Goal: Communication & Community: Answer question/provide support

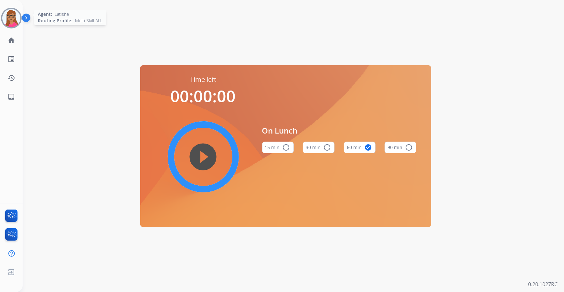
click at [19, 16] on img at bounding box center [11, 18] width 18 height 18
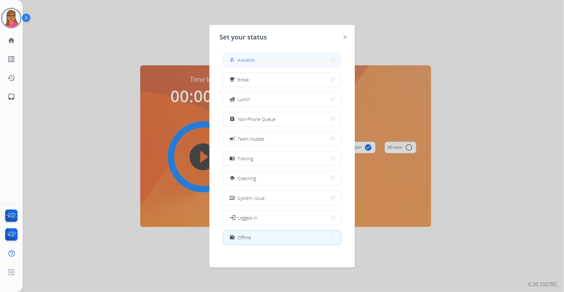
click at [250, 64] on button "how_to_reg Available" at bounding box center [282, 60] width 118 height 14
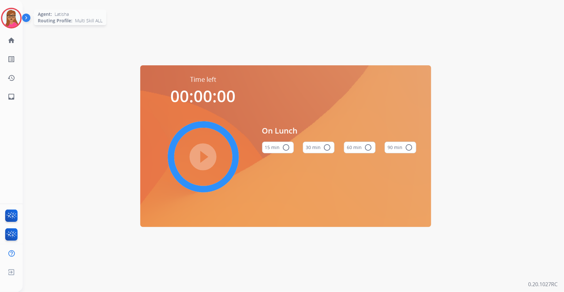
click at [6, 18] on img at bounding box center [11, 18] width 18 height 18
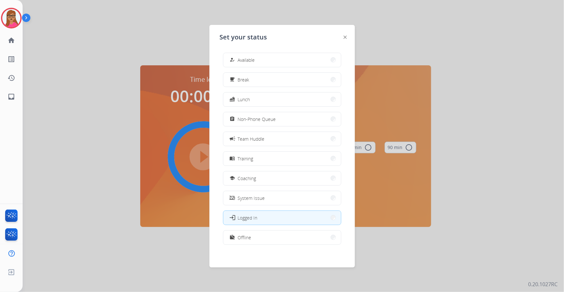
click at [165, 34] on div at bounding box center [282, 146] width 564 height 292
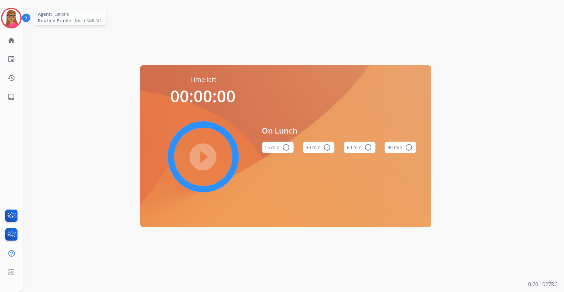
click at [12, 16] on img at bounding box center [11, 18] width 18 height 18
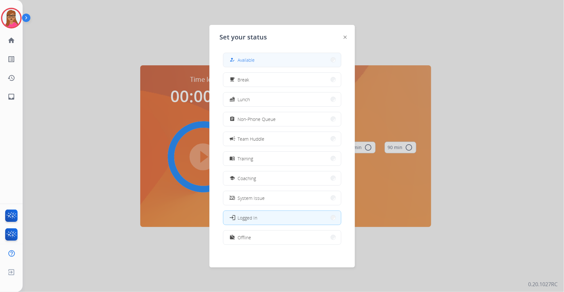
click at [254, 54] on button "how_to_reg Available" at bounding box center [282, 60] width 118 height 14
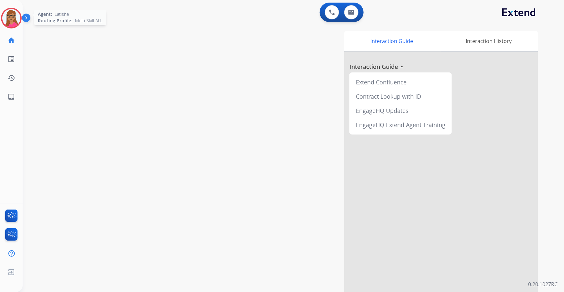
drag, startPoint x: 13, startPoint y: 18, endPoint x: 28, endPoint y: 17, distance: 15.9
click at [13, 18] on img at bounding box center [11, 18] width 18 height 18
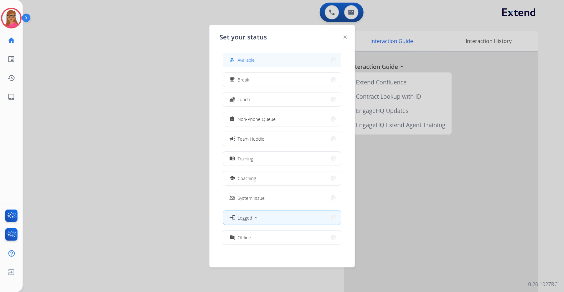
click at [256, 57] on button "how_to_reg Available" at bounding box center [282, 60] width 118 height 14
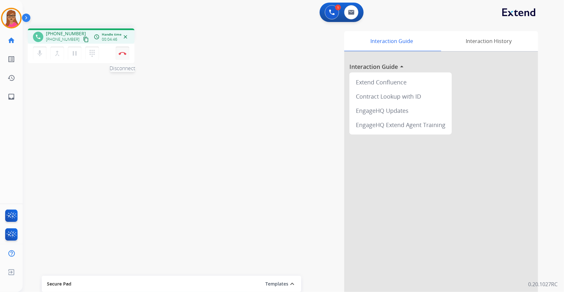
click at [126, 52] on button "Disconnect" at bounding box center [123, 54] width 14 height 14
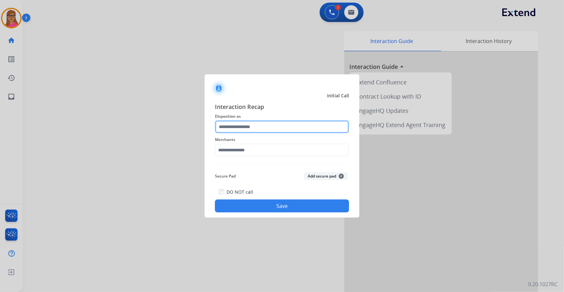
click at [256, 125] on input "text" at bounding box center [282, 126] width 134 height 13
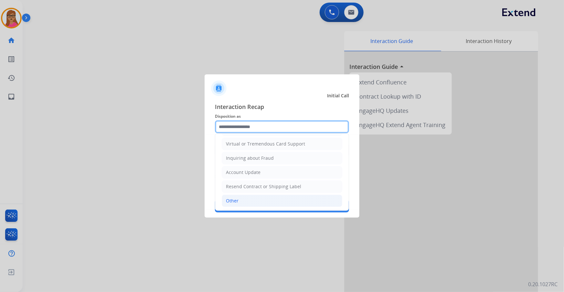
scroll to position [88, 0]
click at [234, 171] on div "Other" at bounding box center [232, 198] width 13 height 6
type input "*****"
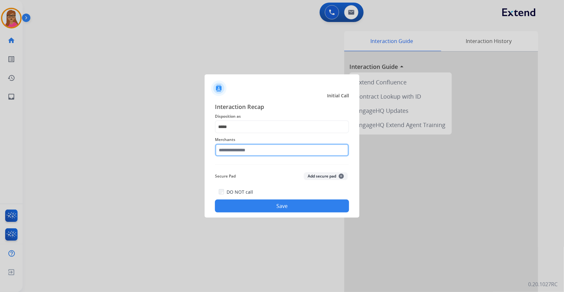
click at [237, 150] on input "text" at bounding box center [282, 149] width 134 height 13
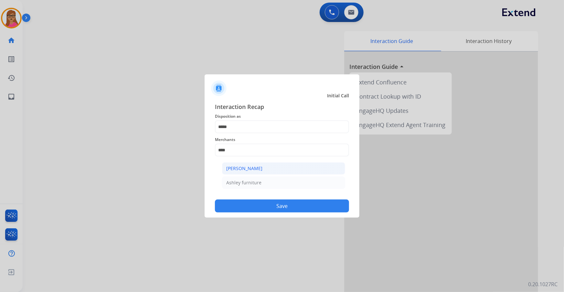
click at [248, 168] on div "Ashley - Reguard" at bounding box center [244, 168] width 36 height 6
type input "**********"
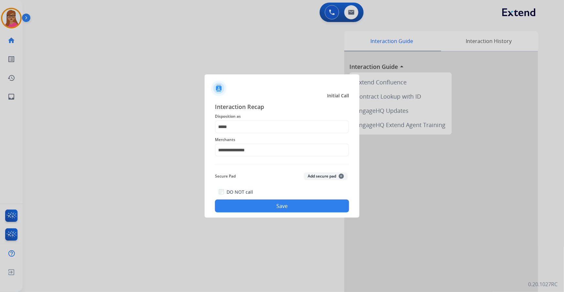
click at [274, 171] on button "Save" at bounding box center [282, 205] width 134 height 13
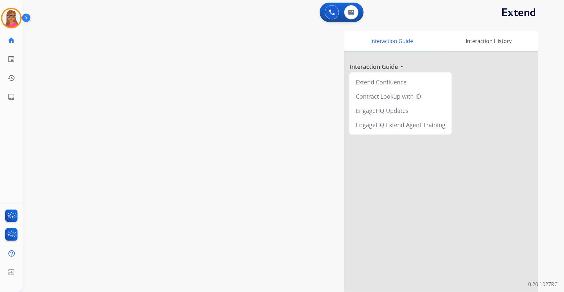
click at [114, 155] on div "swap_horiz Break voice bridge close_fullscreen Connect 3-Way Call merge_type Se…" at bounding box center [285, 157] width 525 height 269
click at [356, 13] on button at bounding box center [351, 12] width 14 height 14
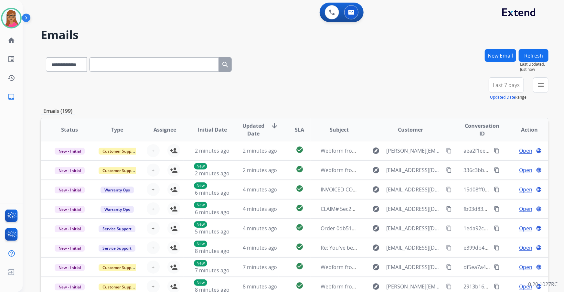
click at [375, 89] on button "Last 7 days" at bounding box center [505, 85] width 35 height 16
click at [375, 163] on div "Last 90 days" at bounding box center [504, 164] width 36 height 10
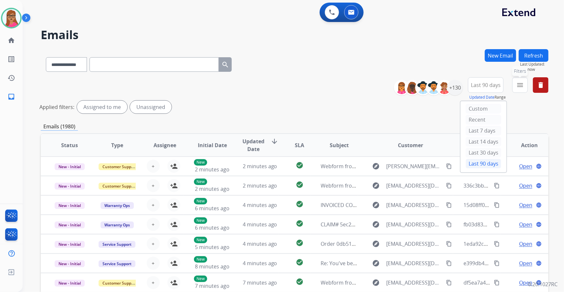
click at [375, 89] on button "menu Filters" at bounding box center [520, 85] width 16 height 16
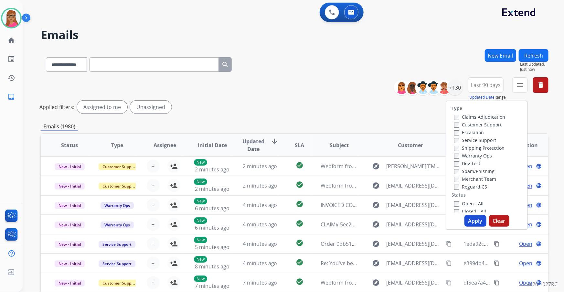
click at [375, 125] on label "Customer Support" at bounding box center [477, 124] width 47 height 6
click at [375, 147] on label "Shipping Protection" at bounding box center [479, 148] width 50 height 6
click at [375, 171] on label "Reguard CS" at bounding box center [470, 186] width 33 height 6
click at [375, 171] on label "Open - All" at bounding box center [468, 203] width 29 height 6
click at [375, 171] on button "Apply" at bounding box center [475, 221] width 22 height 12
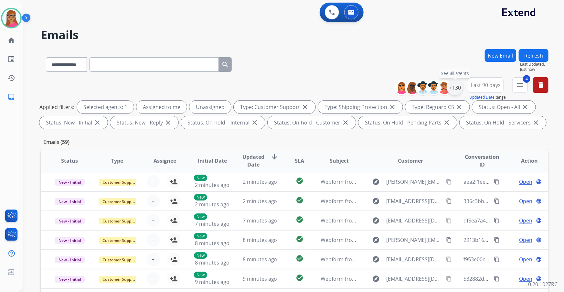
click at [375, 85] on div "+130" at bounding box center [455, 88] width 16 height 16
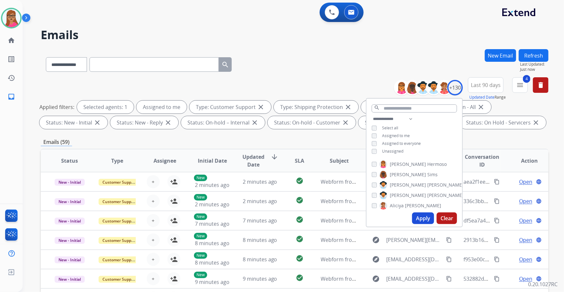
click at [375, 171] on button "Apply" at bounding box center [423, 218] width 22 height 12
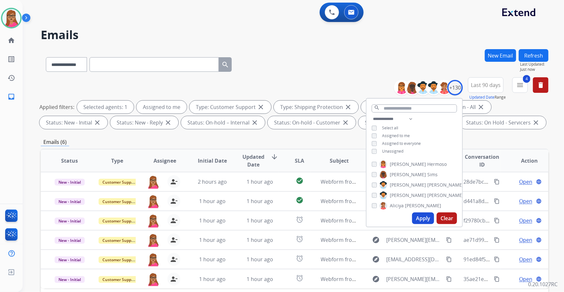
click at [313, 66] on div "**********" at bounding box center [294, 63] width 507 height 28
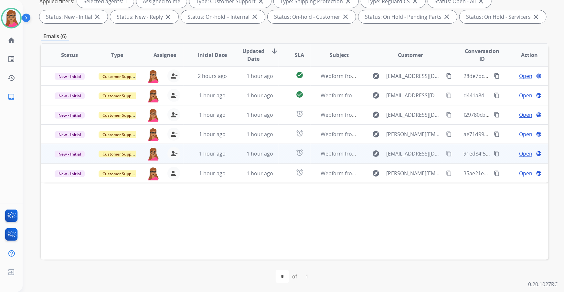
scroll to position [107, 0]
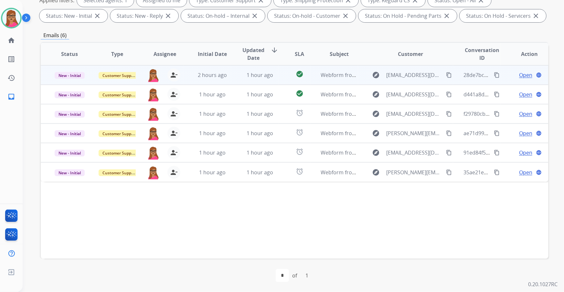
click at [375, 74] on span "Open" at bounding box center [525, 75] width 13 height 8
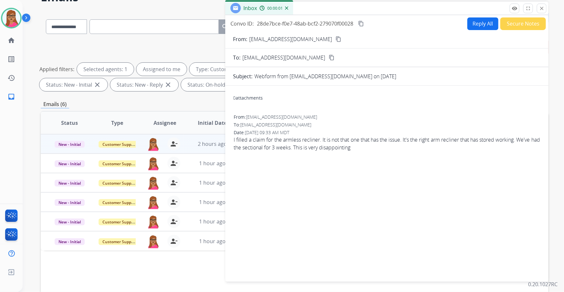
scroll to position [0, 0]
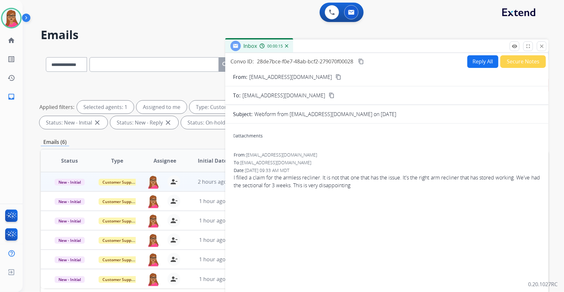
click at [335, 78] on mat-icon "content_copy" at bounding box center [338, 77] width 6 height 6
click at [375, 65] on button "Reply All" at bounding box center [482, 61] width 31 height 13
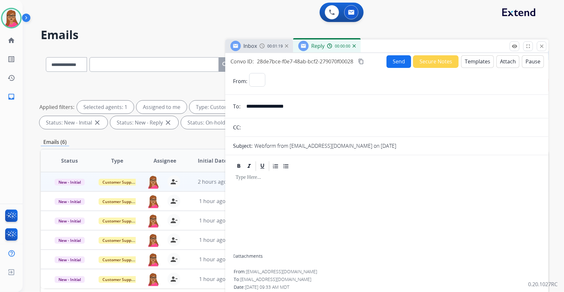
select select "**********"
click at [375, 64] on button "Templates" at bounding box center [477, 61] width 33 height 13
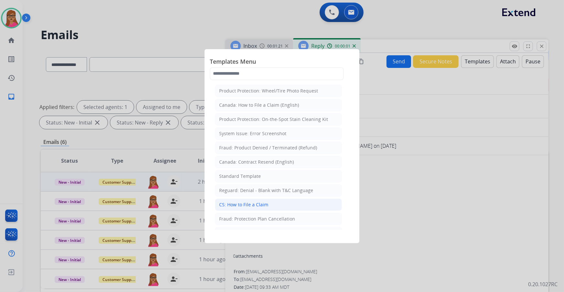
click at [251, 171] on div "CS: How to File a Claim" at bounding box center [243, 204] width 49 height 6
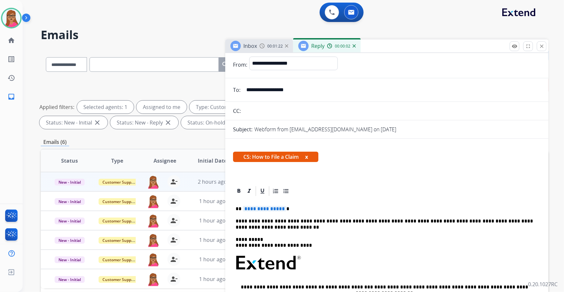
scroll to position [29, 0]
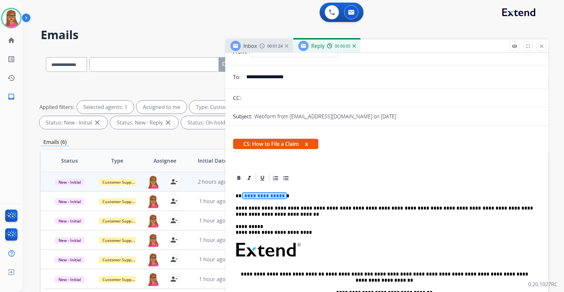
click at [261, 171] on span "**********" at bounding box center [265, 195] width 44 height 5
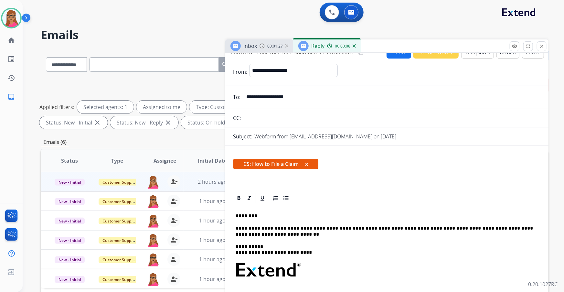
scroll to position [0, 0]
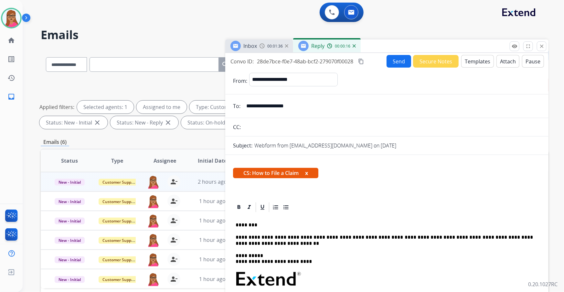
click at [255, 46] on span "Inbox" at bounding box center [250, 45] width 14 height 7
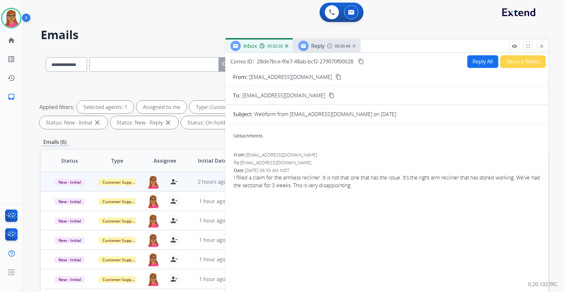
click at [361, 61] on mat-icon "content_copy" at bounding box center [361, 61] width 6 height 6
click at [375, 62] on button "Reply All" at bounding box center [482, 61] width 31 height 13
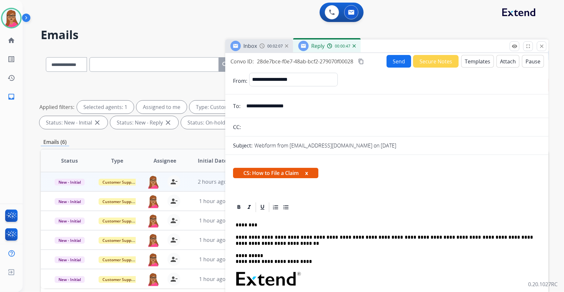
click at [375, 65] on button "Send" at bounding box center [398, 61] width 25 height 13
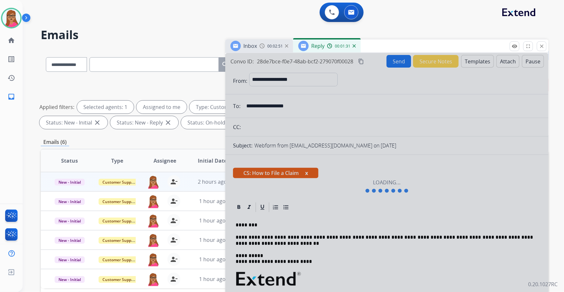
click at [375, 61] on div at bounding box center [386, 186] width 323 height 266
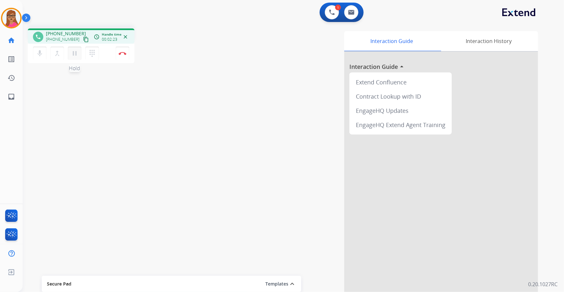
click at [75, 54] on mat-icon "pause" at bounding box center [75, 53] width 8 height 8
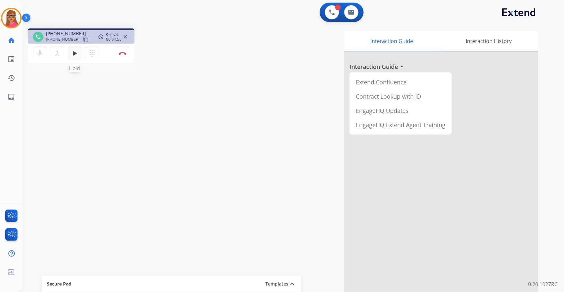
click at [76, 54] on mat-icon "play_arrow" at bounding box center [75, 53] width 8 height 8
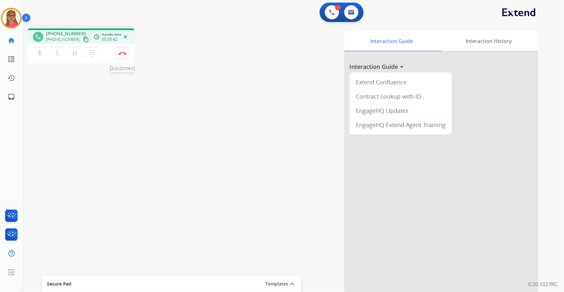
click at [124, 54] on img at bounding box center [123, 53] width 8 height 3
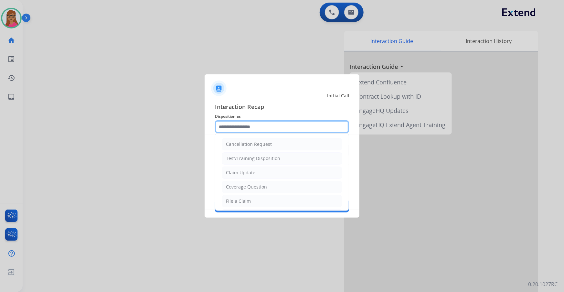
drag, startPoint x: 291, startPoint y: 126, endPoint x: 281, endPoint y: 128, distance: 9.6
click at [290, 126] on input "text" at bounding box center [282, 126] width 134 height 13
click at [249, 171] on li "Other" at bounding box center [282, 186] width 120 height 12
type input "*****"
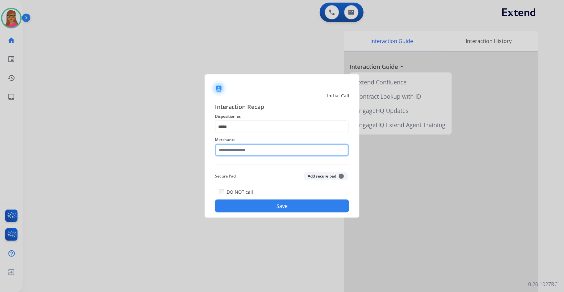
click at [252, 149] on input "text" at bounding box center [282, 149] width 134 height 13
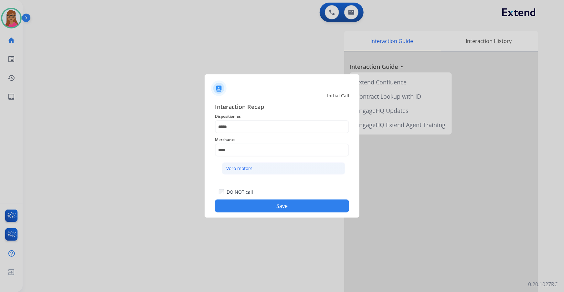
click at [238, 170] on div "Voro motors" at bounding box center [239, 168] width 26 height 6
type input "**********"
click at [278, 171] on button "Save" at bounding box center [282, 205] width 134 height 13
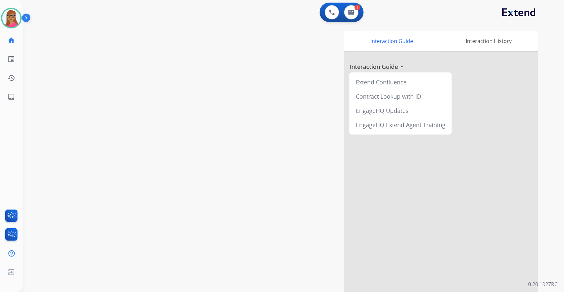
click at [105, 161] on div "swap_horiz Break voice bridge close_fullscreen Connect 3-Way Call merge_type Se…" at bounding box center [285, 157] width 525 height 269
click at [13, 17] on img at bounding box center [11, 18] width 18 height 18
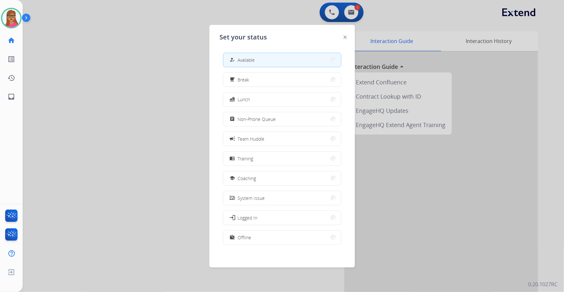
click at [332, 15] on div at bounding box center [282, 146] width 564 height 292
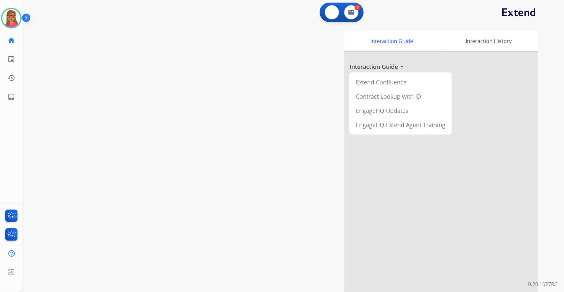
click at [332, 15] on button at bounding box center [332, 12] width 14 height 14
click at [330, 15] on img at bounding box center [332, 12] width 6 height 6
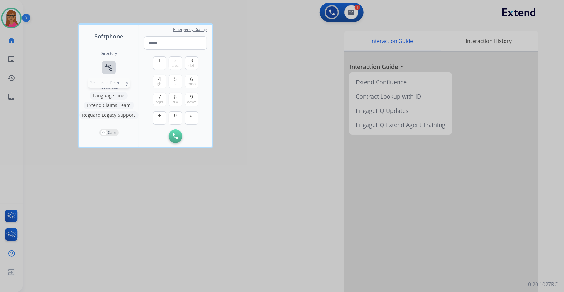
click at [109, 65] on mat-icon "connect_without_contact" at bounding box center [109, 68] width 8 height 8
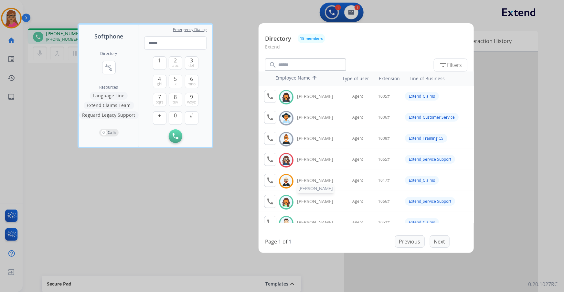
scroll to position [29, 0]
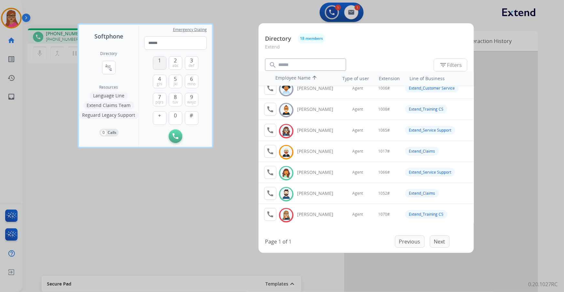
click at [162, 63] on button "1" at bounding box center [160, 63] width 14 height 14
click at [175, 116] on span "0" at bounding box center [175, 115] width 3 height 8
click at [192, 80] on span "6" at bounding box center [191, 79] width 3 height 8
click at [190, 116] on span "#" at bounding box center [191, 115] width 3 height 8
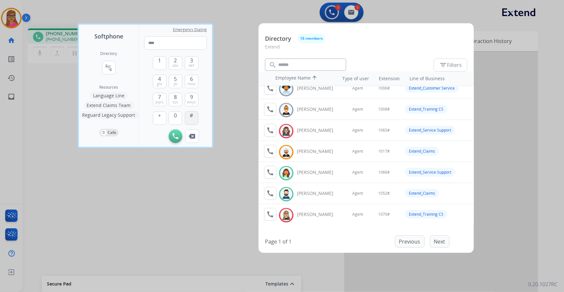
type input "*****"
click at [228, 103] on div at bounding box center [282, 146] width 564 height 292
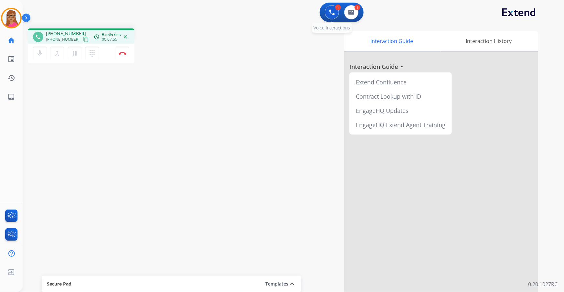
click at [331, 6] on button at bounding box center [332, 12] width 14 height 14
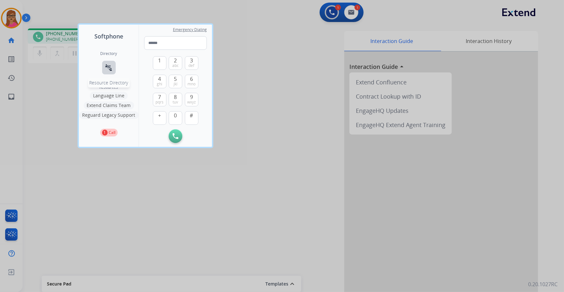
click at [107, 65] on mat-icon "connect_without_contact" at bounding box center [109, 68] width 8 height 8
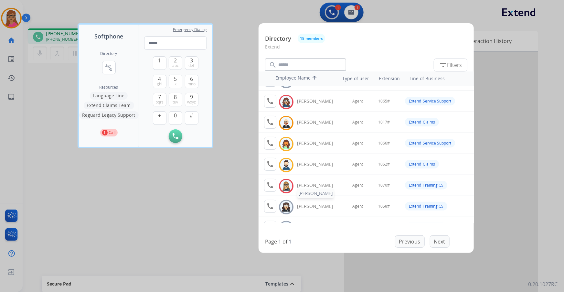
scroll to position [58, 0]
click at [238, 24] on div at bounding box center [282, 146] width 564 height 292
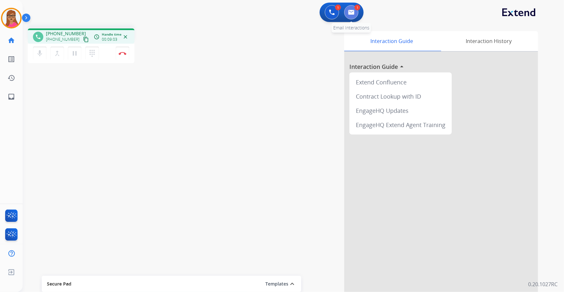
click at [355, 11] on button at bounding box center [351, 12] width 14 height 14
select select "**********"
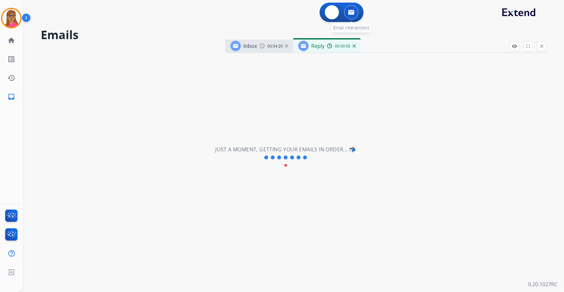
select select "**********"
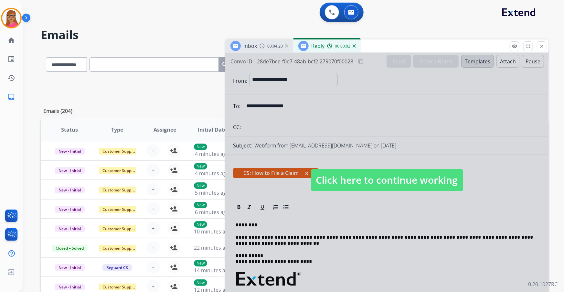
click at [363, 171] on span "Click here to continue working" at bounding box center [387, 180] width 152 height 22
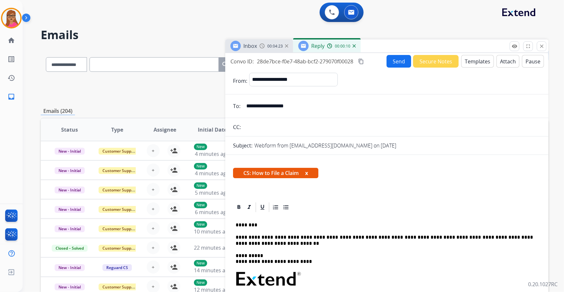
click at [375, 59] on button "Send" at bounding box center [398, 61] width 25 height 13
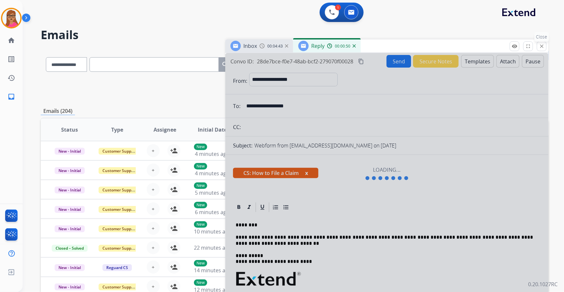
click at [375, 47] on mat-icon "close" at bounding box center [541, 46] width 6 height 6
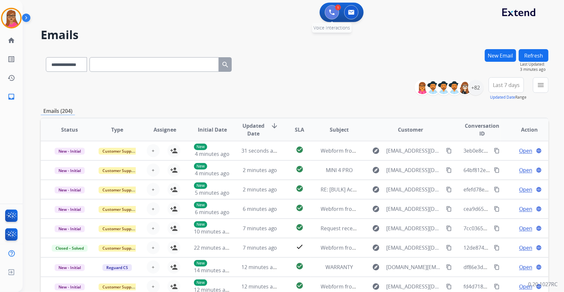
click at [331, 10] on img at bounding box center [332, 12] width 6 height 6
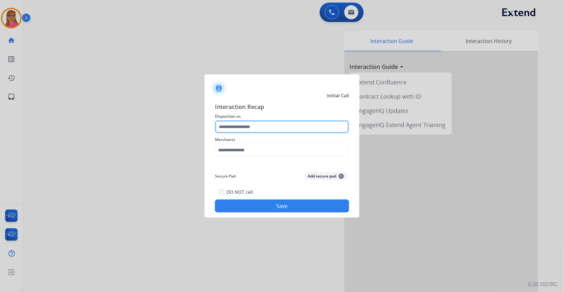
click at [245, 126] on input "text" at bounding box center [282, 126] width 134 height 13
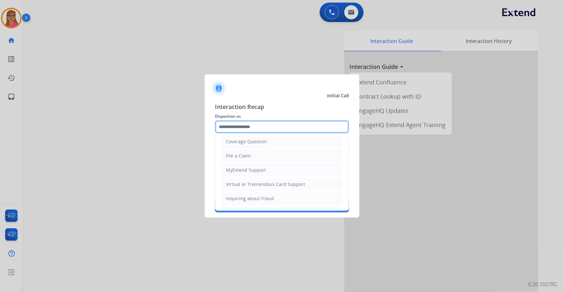
scroll to position [117, 0]
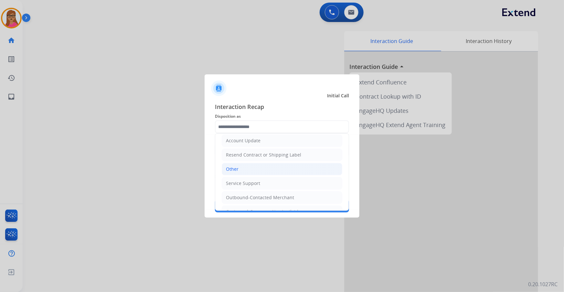
click at [241, 168] on li "Other" at bounding box center [282, 169] width 120 height 12
type input "*****"
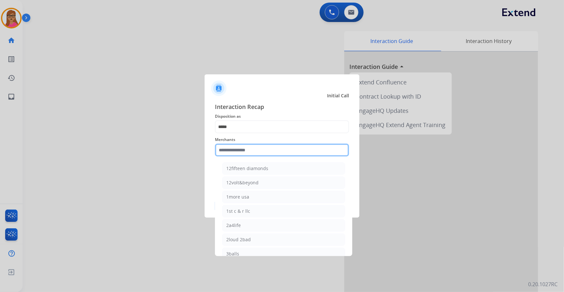
click at [252, 150] on input "text" at bounding box center [282, 149] width 134 height 13
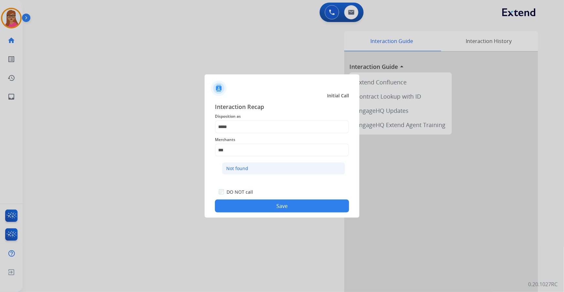
click at [248, 170] on li "Not found" at bounding box center [283, 168] width 123 height 12
type input "*********"
drag, startPoint x: 265, startPoint y: 204, endPoint x: 66, endPoint y: 71, distance: 239.7
click at [265, 171] on button "Save" at bounding box center [282, 205] width 134 height 13
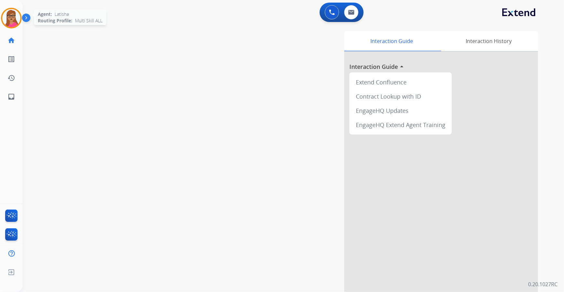
click at [18, 14] on img at bounding box center [11, 18] width 18 height 18
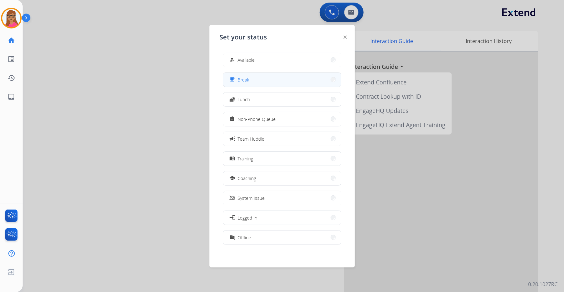
click at [250, 75] on button "free_breakfast Break" at bounding box center [282, 80] width 118 height 14
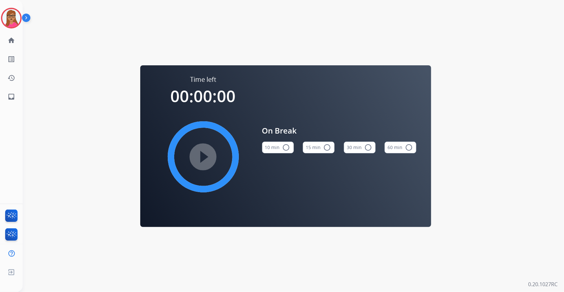
click at [319, 149] on button "15 min radio_button_unchecked" at bounding box center [319, 147] width 32 height 12
click at [206, 157] on mat-icon "play_circle_filled" at bounding box center [203, 157] width 8 height 8
click at [5, 13] on img at bounding box center [11, 18] width 18 height 18
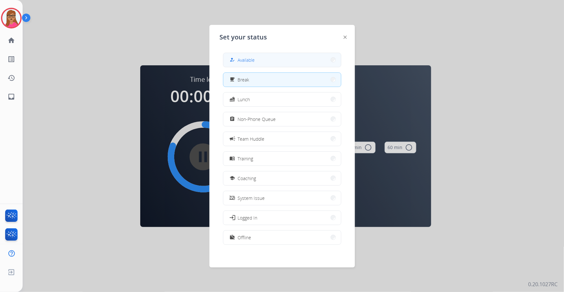
click at [275, 57] on button "how_to_reg Available" at bounding box center [282, 60] width 118 height 14
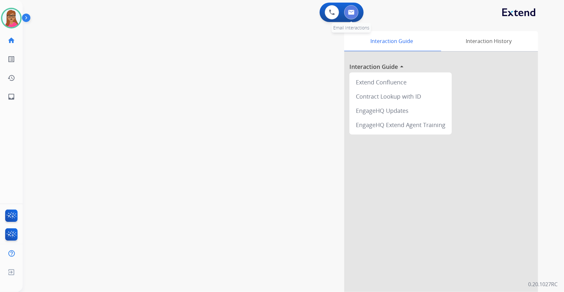
click at [348, 14] on img at bounding box center [351, 12] width 6 height 5
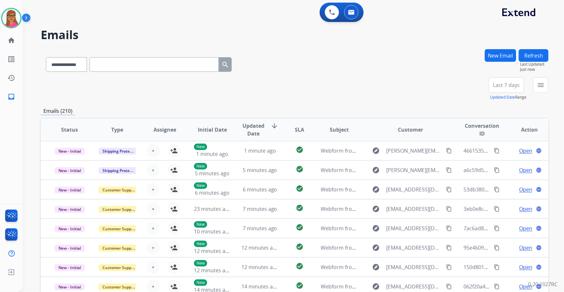
click at [375, 91] on button "Last 7 days" at bounding box center [505, 85] width 35 height 16
click at [375, 161] on div "Last 90 days" at bounding box center [504, 164] width 36 height 10
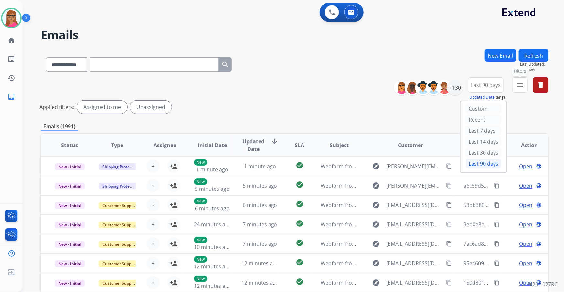
click at [375, 88] on button "menu Filters" at bounding box center [520, 85] width 16 height 16
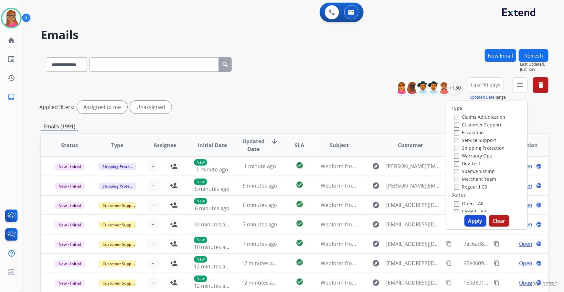
click at [375, 123] on label "Customer Support" at bounding box center [477, 124] width 47 height 6
drag, startPoint x: 481, startPoint y: 148, endPoint x: 485, endPoint y: 167, distance: 19.7
click at [375, 148] on label "Shipping Protection" at bounding box center [479, 148] width 50 height 6
click at [375, 171] on label "Reguard CS" at bounding box center [470, 186] width 33 height 6
click at [375, 171] on label "Open - All" at bounding box center [468, 203] width 29 height 6
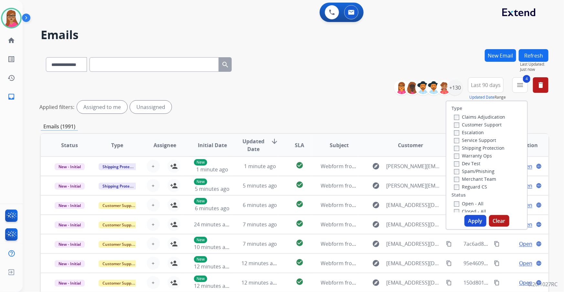
click at [375, 171] on button "Apply" at bounding box center [475, 221] width 22 height 12
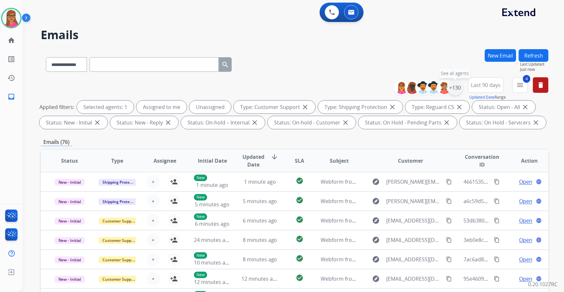
click at [375, 90] on div "+130" at bounding box center [455, 88] width 16 height 16
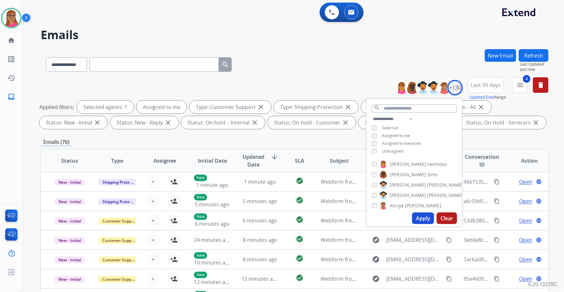
click at [375, 171] on button "Apply" at bounding box center [423, 218] width 22 height 12
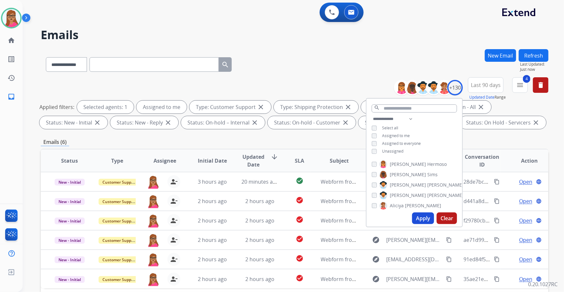
click at [338, 140] on div "Emails (6)" at bounding box center [294, 142] width 507 height 8
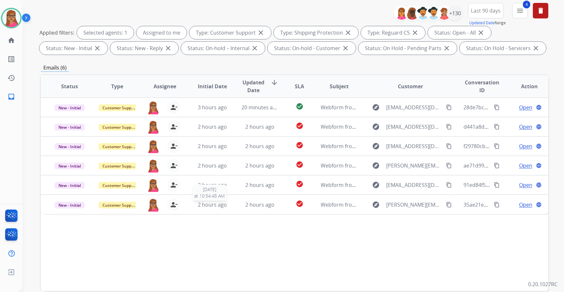
scroll to position [88, 0]
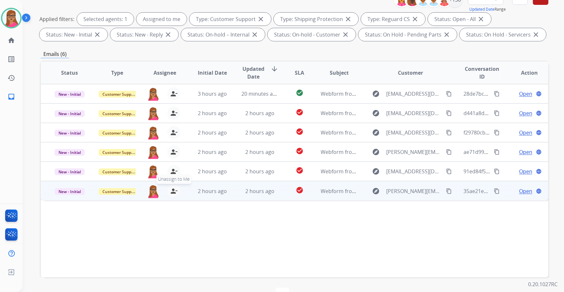
click at [173, 171] on mat-icon "person_remove" at bounding box center [174, 191] width 8 height 8
click at [173, 171] on mat-icon "person_add" at bounding box center [174, 191] width 8 height 8
click at [171, 171] on span "Unassign to Me" at bounding box center [173, 179] width 35 height 10
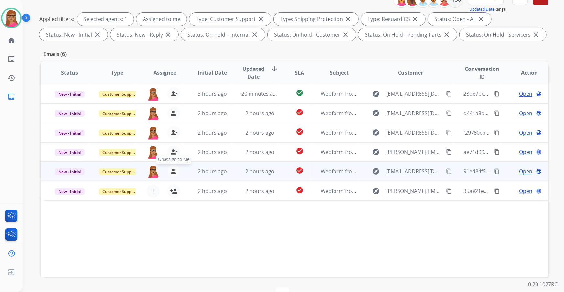
click at [172, 171] on mat-icon "person_remove" at bounding box center [174, 171] width 8 height 8
click at [172, 171] on mat-icon "person_add" at bounding box center [174, 171] width 8 height 8
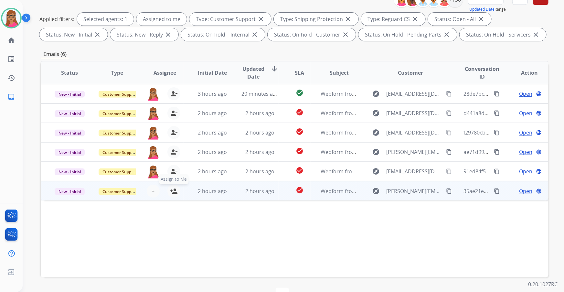
click at [171, 171] on mat-icon "person_add" at bounding box center [174, 191] width 8 height 8
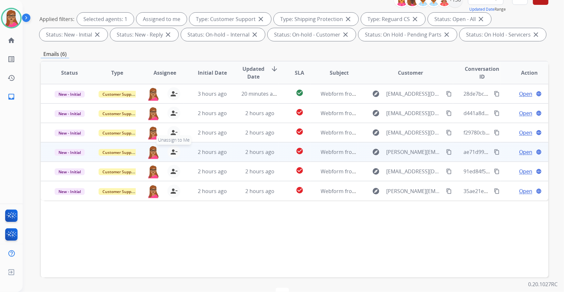
click at [173, 148] on mat-icon "person_remove" at bounding box center [174, 152] width 8 height 8
click at [172, 148] on mat-icon "person_add" at bounding box center [174, 152] width 8 height 8
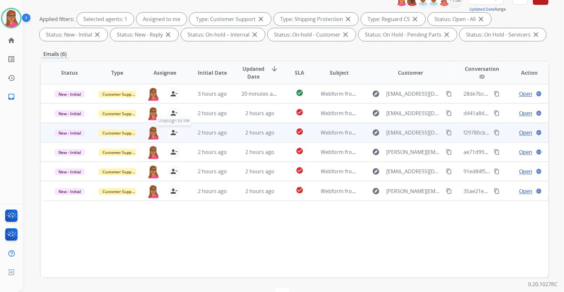
click at [174, 131] on mat-icon "person_remove" at bounding box center [174, 133] width 8 height 8
click at [174, 131] on mat-icon "person_add" at bounding box center [174, 133] width 8 height 8
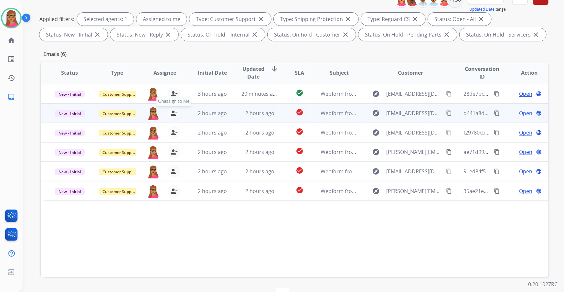
click at [171, 110] on mat-icon "person_remove" at bounding box center [174, 113] width 8 height 8
click at [171, 110] on mat-icon "person_add" at bounding box center [174, 113] width 8 height 8
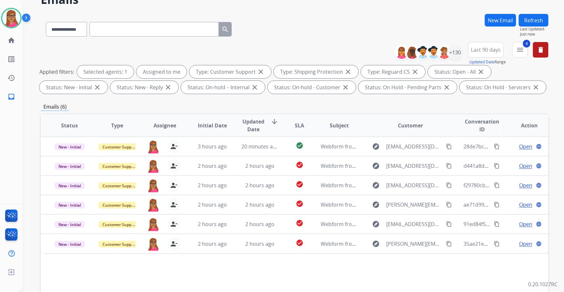
scroll to position [0, 0]
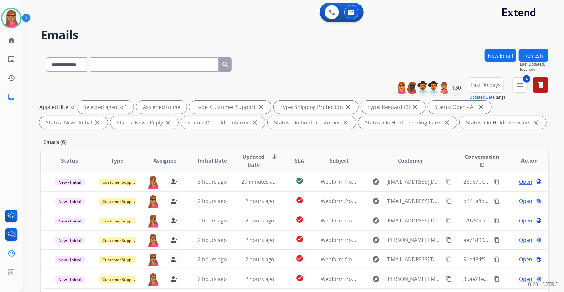
click at [375, 55] on button "Refresh" at bounding box center [533, 55] width 30 height 13
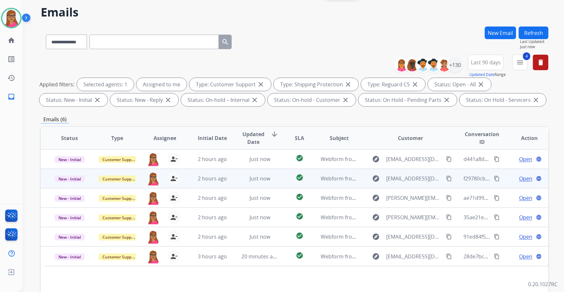
scroll to position [29, 0]
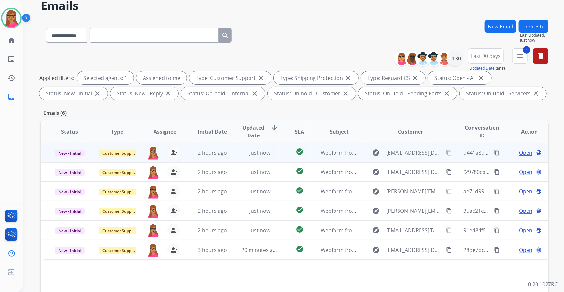
click at [375, 151] on span "Open" at bounding box center [525, 153] width 13 height 8
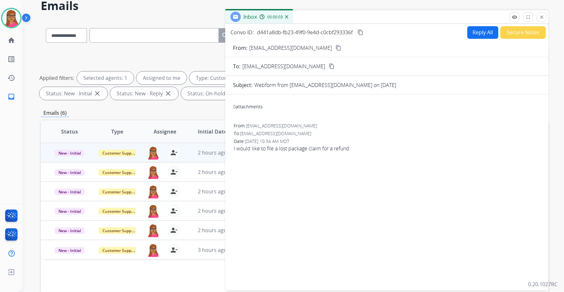
click at [335, 47] on mat-icon "content_copy" at bounding box center [338, 48] width 6 height 6
click at [375, 34] on button "Reply All" at bounding box center [482, 32] width 31 height 13
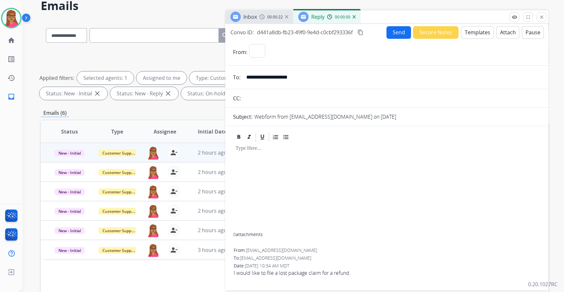
select select "**********"
click at [375, 29] on button "Templates" at bounding box center [477, 32] width 33 height 13
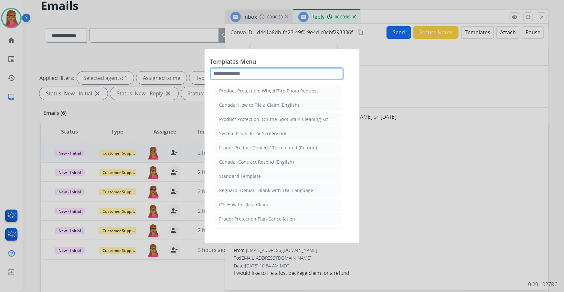
click at [298, 70] on input "text" at bounding box center [277, 73] width 134 height 13
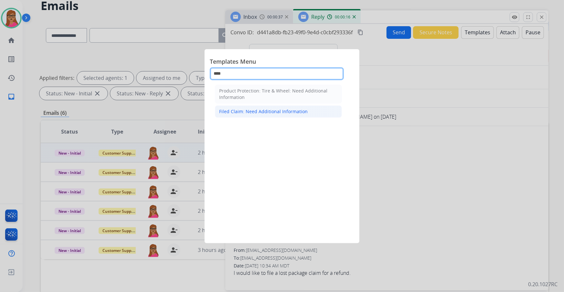
type input "****"
click at [272, 109] on div "Filed Claim: Need Additional Information" at bounding box center [263, 111] width 88 height 6
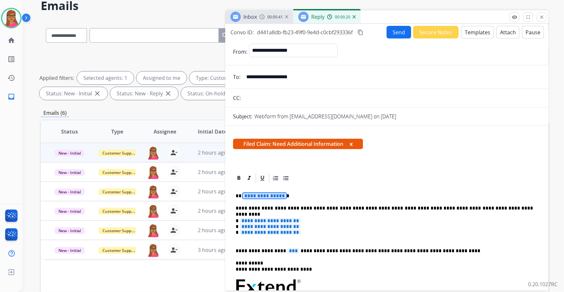
click at [268, 171] on span "**********" at bounding box center [265, 195] width 44 height 5
click at [256, 18] on span "Inbox" at bounding box center [250, 16] width 14 height 7
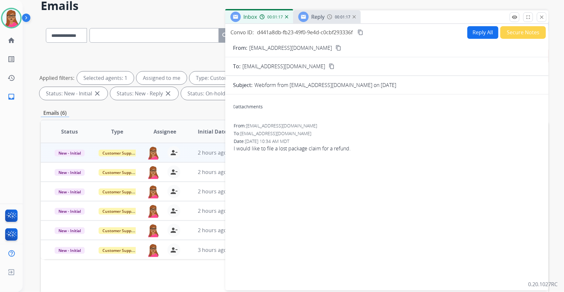
click at [323, 16] on span "Reply" at bounding box center [317, 16] width 13 height 7
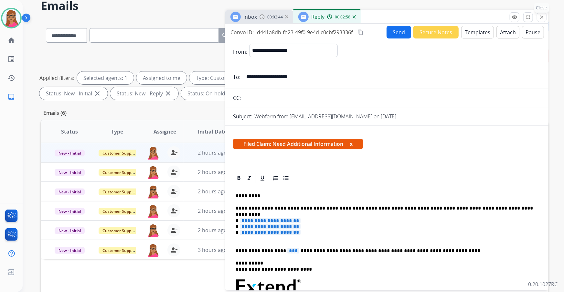
click at [375, 17] on mat-icon "close" at bounding box center [541, 17] width 6 height 6
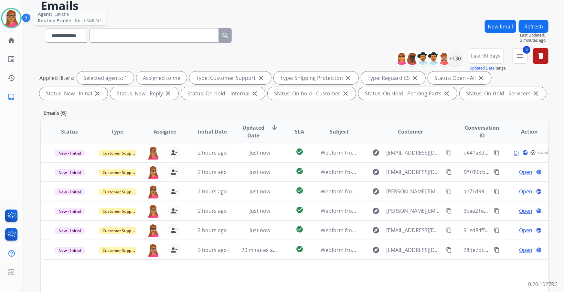
click at [9, 16] on img at bounding box center [11, 18] width 18 height 18
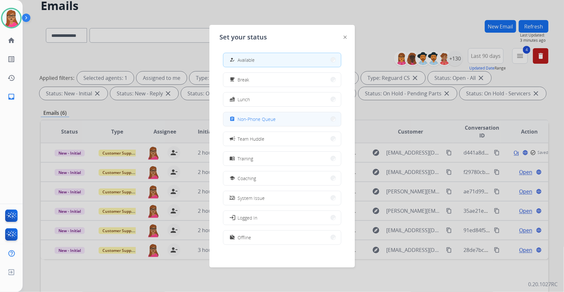
click at [258, 118] on span "Non-Phone Queue" at bounding box center [257, 119] width 38 height 7
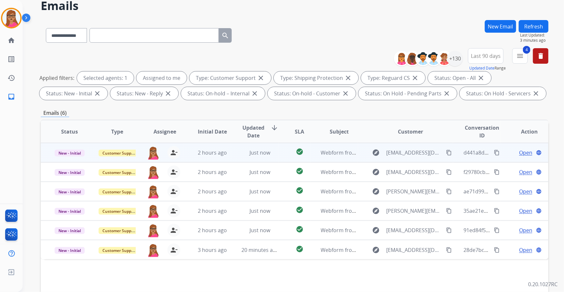
click at [375, 149] on span "Open" at bounding box center [525, 153] width 13 height 8
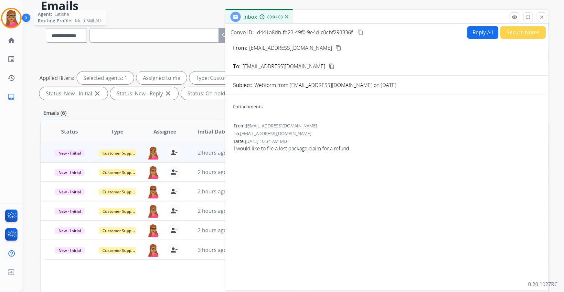
click at [10, 20] on img at bounding box center [11, 18] width 18 height 18
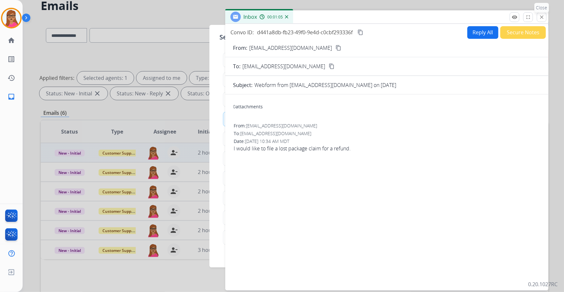
click at [375, 17] on mat-icon "close" at bounding box center [541, 17] width 6 height 6
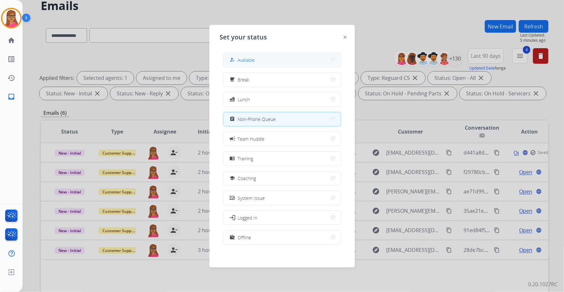
click at [282, 61] on button "how_to_reg Available" at bounding box center [282, 60] width 118 height 14
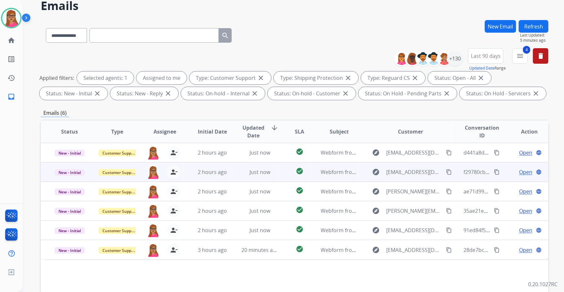
click at [375, 171] on span "Open" at bounding box center [525, 172] width 13 height 8
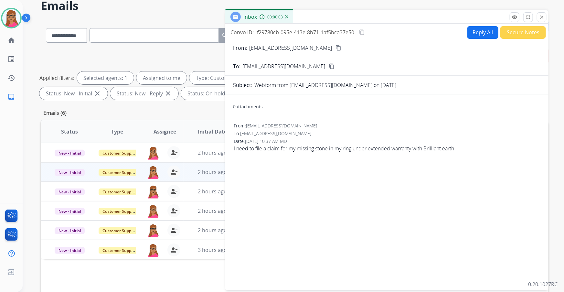
click at [335, 47] on mat-icon "content_copy" at bounding box center [338, 48] width 6 height 6
click at [375, 16] on mat-icon "close" at bounding box center [541, 17] width 6 height 6
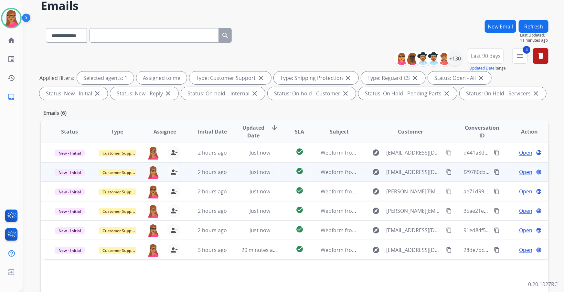
click at [375, 171] on span "Open" at bounding box center [525, 172] width 13 height 8
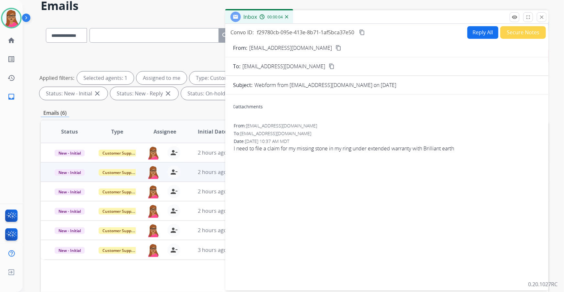
click at [375, 34] on button "Reply All" at bounding box center [482, 32] width 31 height 13
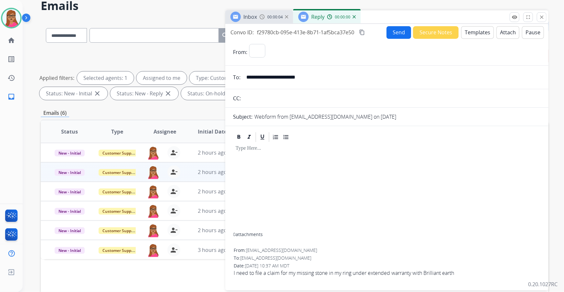
select select "**********"
click at [375, 36] on button "Templates" at bounding box center [477, 32] width 33 height 13
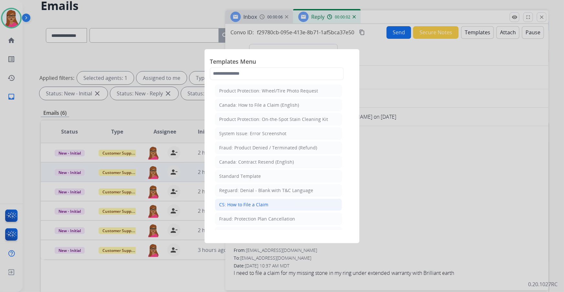
click at [269, 171] on li "CS: How to File a Claim" at bounding box center [278, 204] width 127 height 12
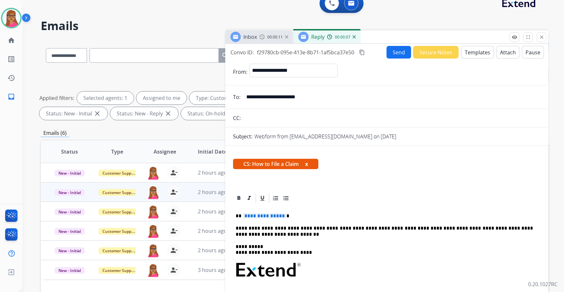
scroll to position [0, 0]
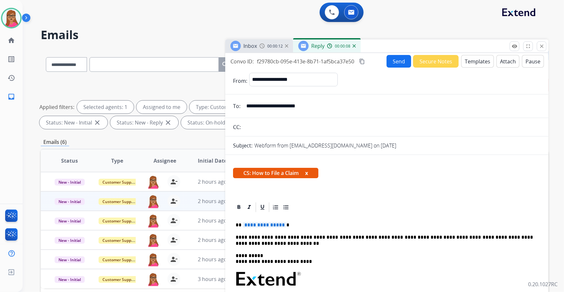
click at [253, 47] on span "Inbox" at bounding box center [250, 45] width 14 height 7
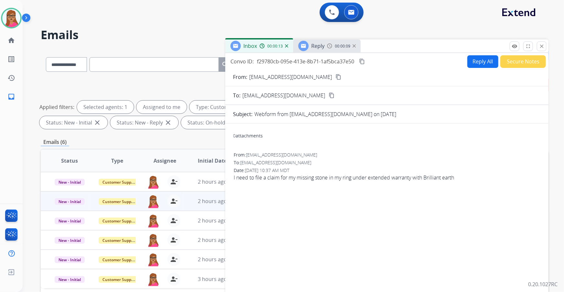
click at [335, 75] on mat-icon "content_copy" at bounding box center [338, 77] width 6 height 6
click at [319, 51] on div "Reply 00:00:17" at bounding box center [326, 45] width 67 height 13
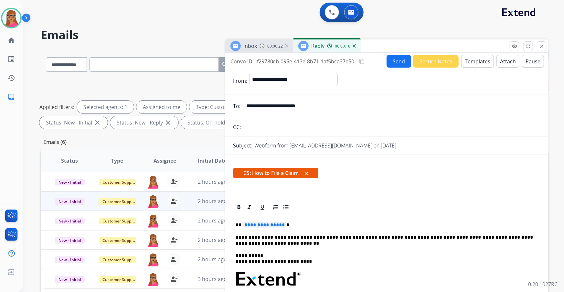
click at [264, 171] on span "**********" at bounding box center [265, 224] width 44 height 5
click at [375, 64] on button "Send" at bounding box center [398, 61] width 25 height 13
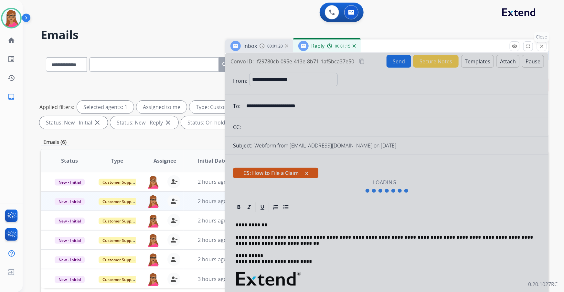
click at [375, 43] on mat-icon "close" at bounding box center [541, 46] width 6 height 6
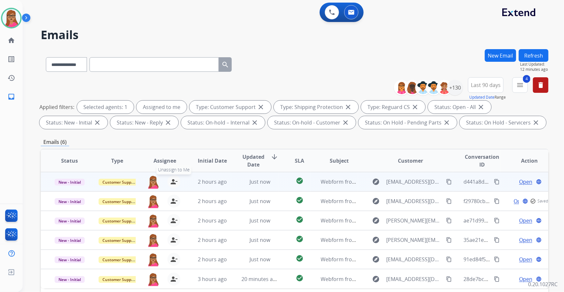
click at [173, 171] on mat-icon "person_remove" at bounding box center [174, 182] width 8 height 8
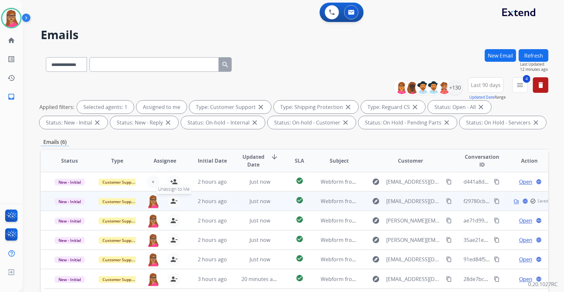
click at [172, 171] on mat-icon "person_remove" at bounding box center [174, 201] width 8 height 8
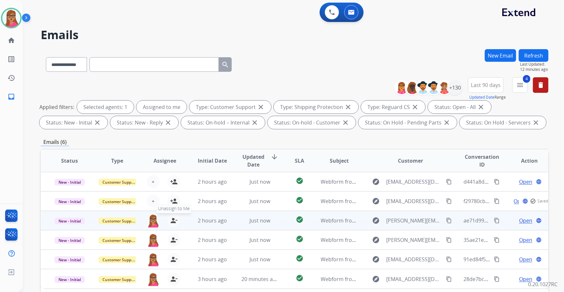
click at [173, 171] on mat-icon "person_remove" at bounding box center [174, 220] width 8 height 8
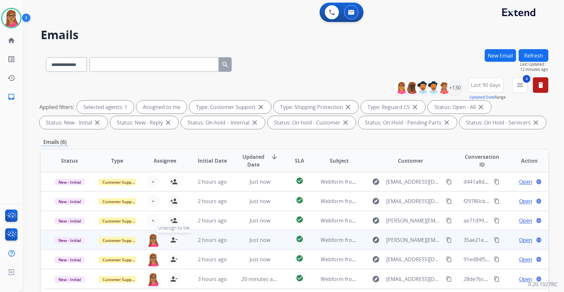
click at [171, 171] on mat-icon "person_remove" at bounding box center [174, 240] width 8 height 8
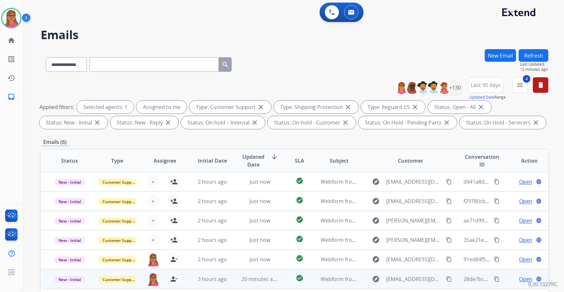
drag, startPoint x: 171, startPoint y: 261, endPoint x: 174, endPoint y: 270, distance: 9.2
click at [171, 171] on mat-icon "person_remove" at bounding box center [174, 259] width 8 height 8
click at [173, 171] on mat-icon "person_remove" at bounding box center [174, 279] width 8 height 8
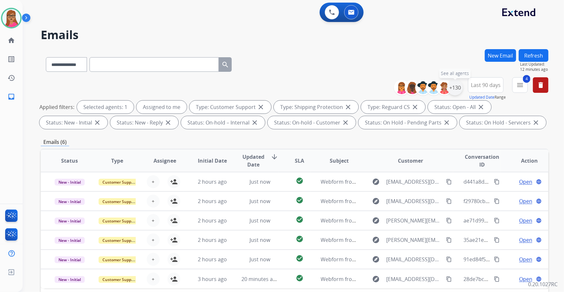
click at [375, 87] on div "+130" at bounding box center [455, 88] width 16 height 16
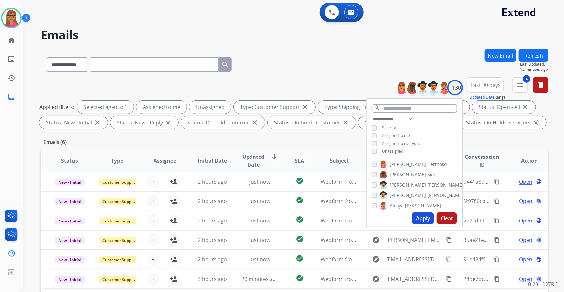
click at [375, 171] on button "Apply" at bounding box center [423, 218] width 22 height 12
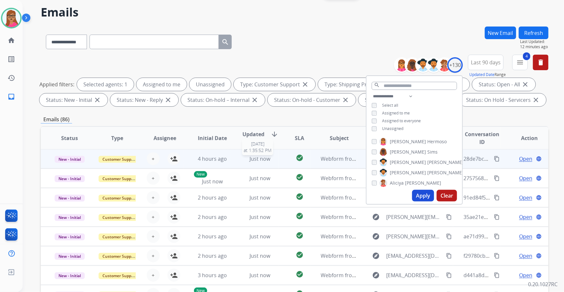
scroll to position [29, 0]
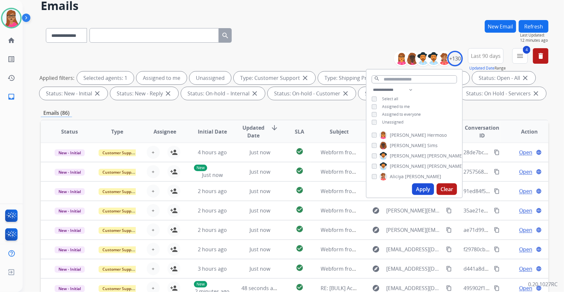
click at [267, 112] on div "Emails (86)" at bounding box center [294, 113] width 507 height 8
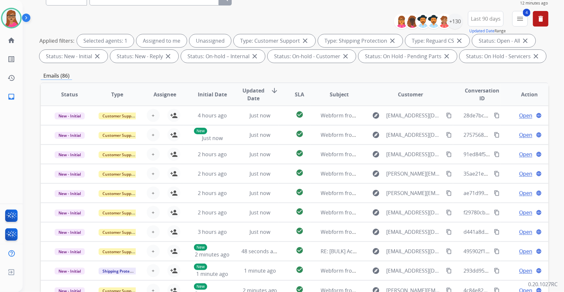
scroll to position [0, 0]
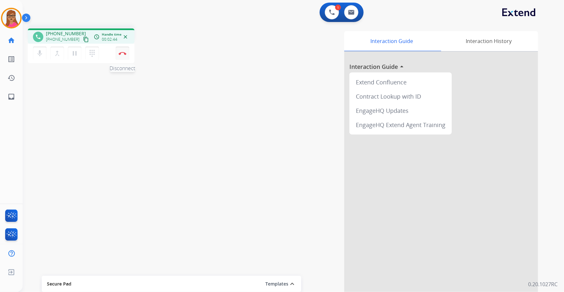
click at [124, 53] on img at bounding box center [123, 53] width 8 height 3
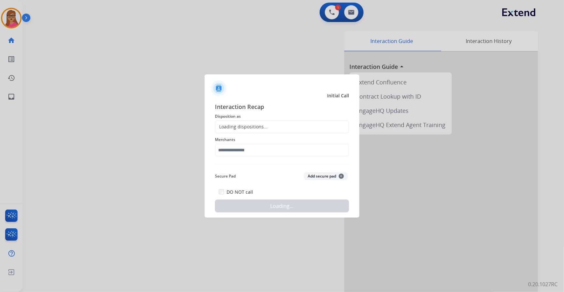
click at [265, 127] on div "Loading dispositions..." at bounding box center [241, 126] width 52 height 6
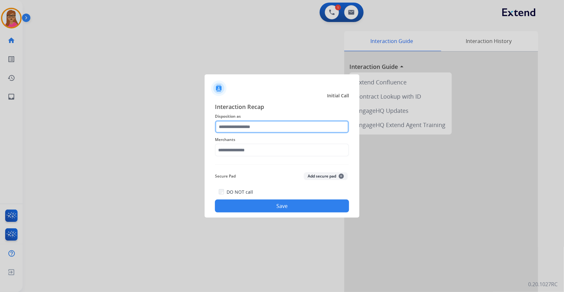
click at [256, 125] on input "text" at bounding box center [282, 126] width 134 height 13
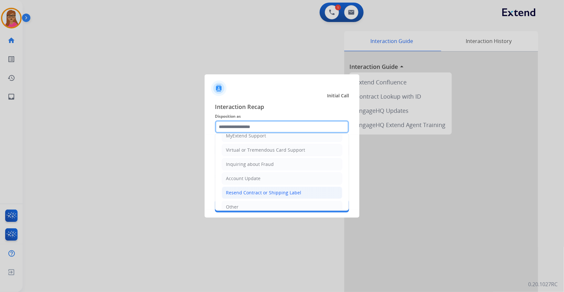
scroll to position [100, 0]
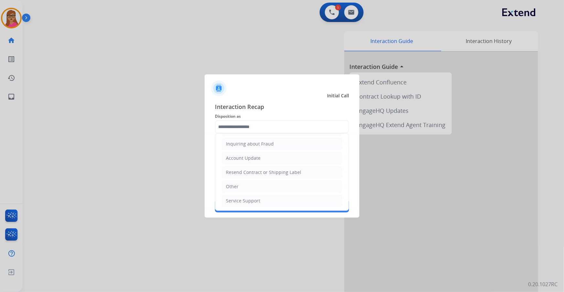
drag, startPoint x: 237, startPoint y: 187, endPoint x: 239, endPoint y: 156, distance: 31.7
click at [236, 171] on div "Other" at bounding box center [232, 186] width 13 height 6
type input "*****"
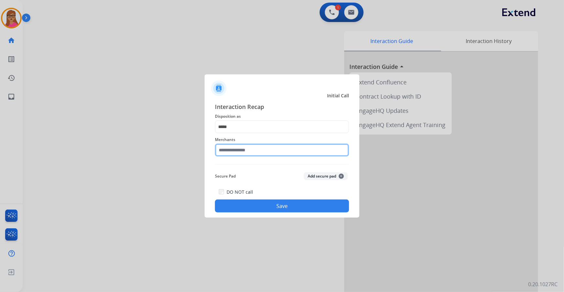
click at [241, 147] on input "text" at bounding box center [282, 149] width 134 height 13
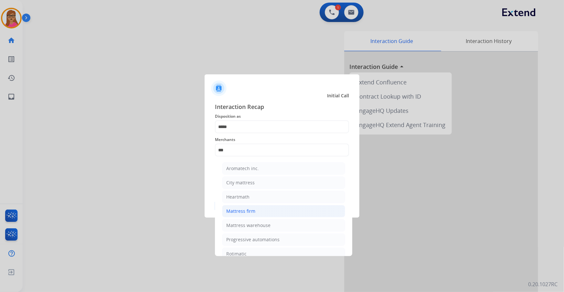
click at [250, 171] on div "Mattress firm" at bounding box center [240, 211] width 29 height 6
type input "**********"
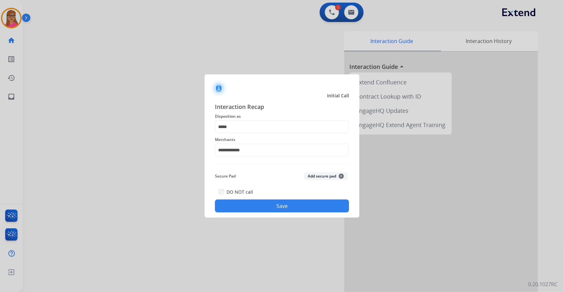
click at [281, 171] on button "Save" at bounding box center [282, 205] width 134 height 13
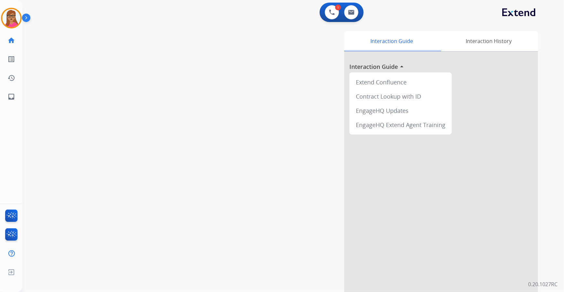
drag, startPoint x: 126, startPoint y: 168, endPoint x: 130, endPoint y: 156, distance: 13.0
click at [127, 164] on div "swap_horiz Break voice bridge close_fullscreen Connect 3-Way Call merge_type Se…" at bounding box center [285, 157] width 525 height 269
click at [349, 13] on img at bounding box center [351, 12] width 6 height 5
select select "**********"
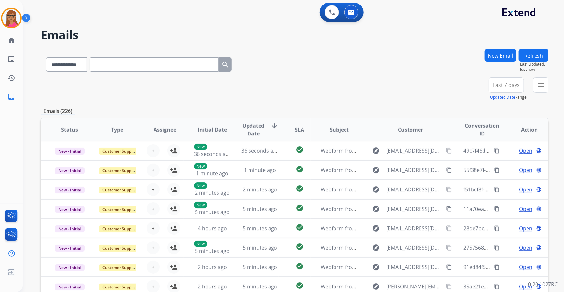
click at [375, 86] on span "Last 7 days" at bounding box center [506, 85] width 27 height 3
click at [375, 163] on div "Last 90 days" at bounding box center [504, 164] width 36 height 10
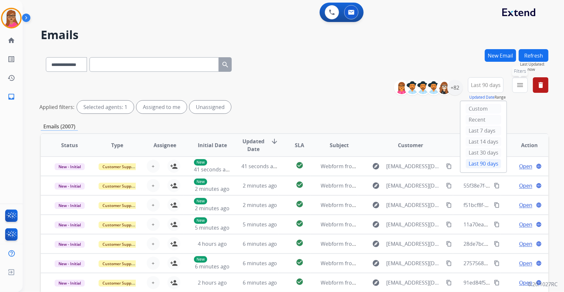
click at [375, 87] on mat-icon "menu" at bounding box center [520, 85] width 8 height 8
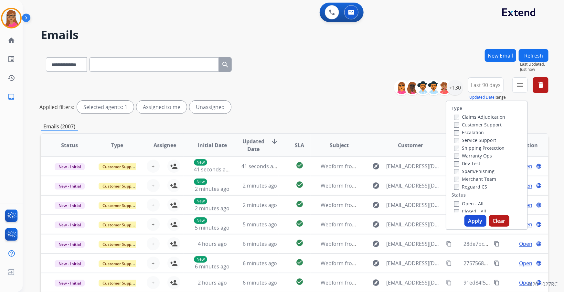
click at [375, 123] on label "Customer Support" at bounding box center [477, 124] width 47 height 6
click at [375, 147] on label "Shipping Protection" at bounding box center [479, 148] width 50 height 6
click at [375, 171] on label "Reguard CS" at bounding box center [470, 186] width 33 height 6
click at [375, 171] on label "Open - All" at bounding box center [468, 203] width 29 height 6
click at [375, 171] on button "Apply" at bounding box center [475, 221] width 22 height 12
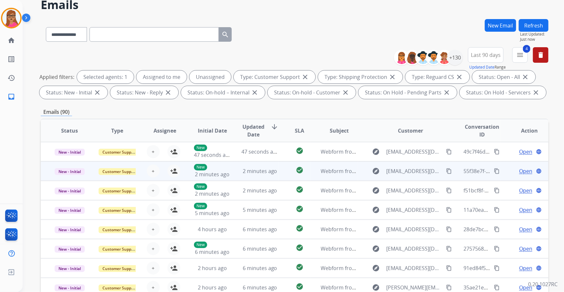
scroll to position [58, 0]
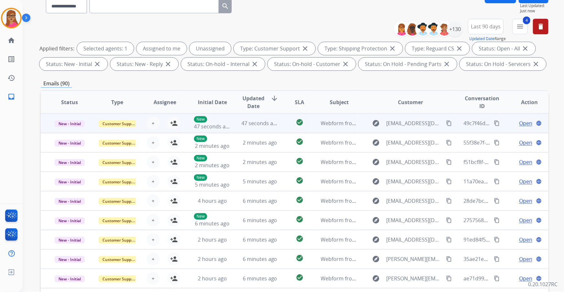
click at [69, 130] on td "New - Initial" at bounding box center [64, 122] width 47 height 19
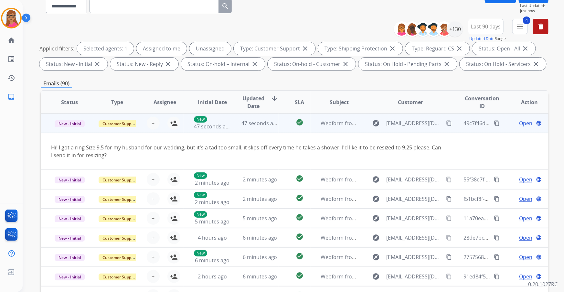
click at [71, 130] on td "New - Initial" at bounding box center [64, 122] width 47 height 19
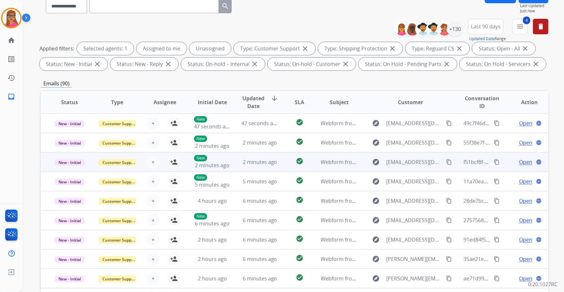
click at [66, 168] on td "New - Initial" at bounding box center [64, 161] width 47 height 19
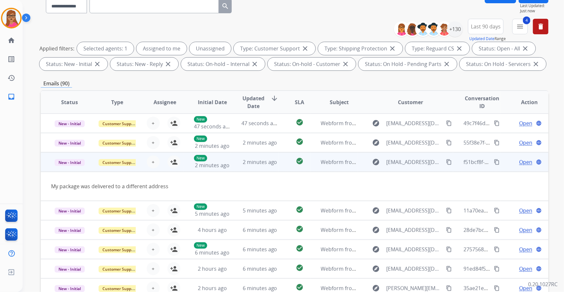
scroll to position [29, 0]
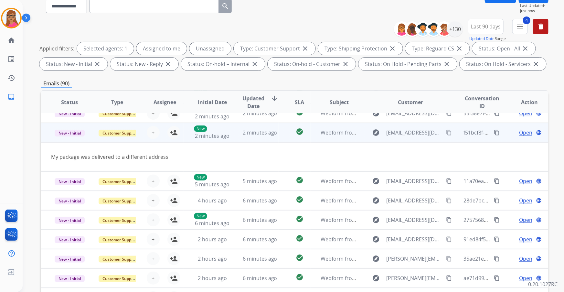
click at [65, 136] on td "New - Initial" at bounding box center [64, 132] width 47 height 19
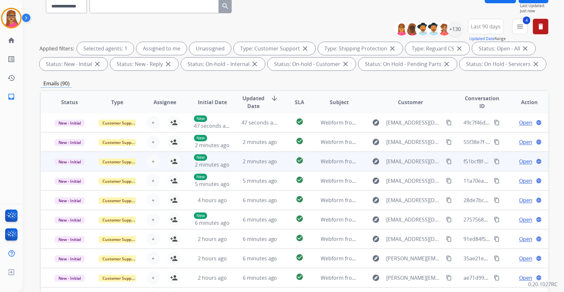
scroll to position [0, 0]
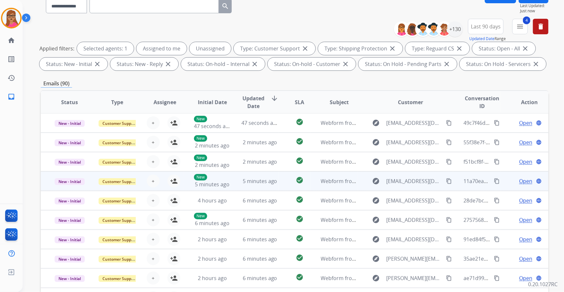
click at [73, 171] on td "New - Initial" at bounding box center [64, 180] width 47 height 19
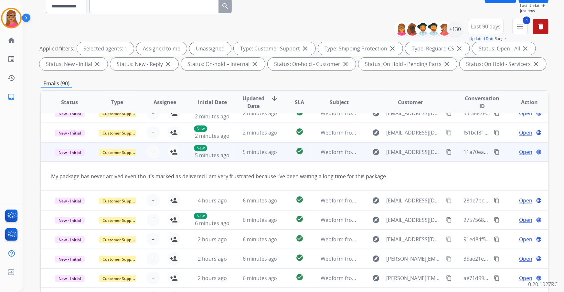
click at [375, 153] on mat-icon "content_copy" at bounding box center [449, 152] width 6 height 6
click at [71, 158] on td "New - Initial" at bounding box center [64, 151] width 47 height 19
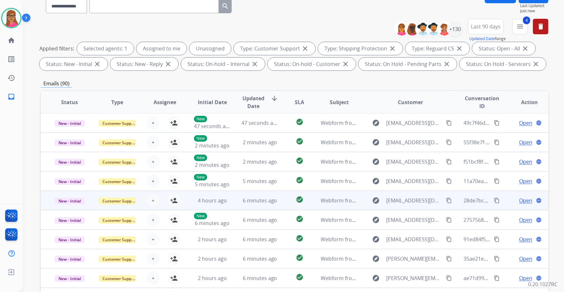
click at [68, 171] on td "New - Initial" at bounding box center [64, 200] width 47 height 19
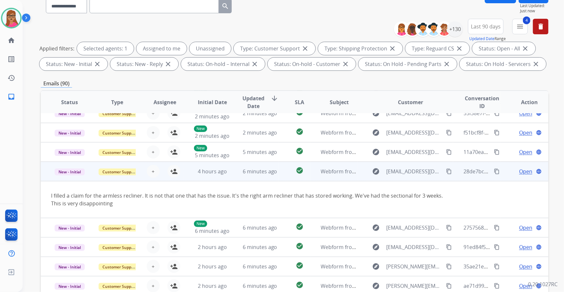
scroll to position [37, 0]
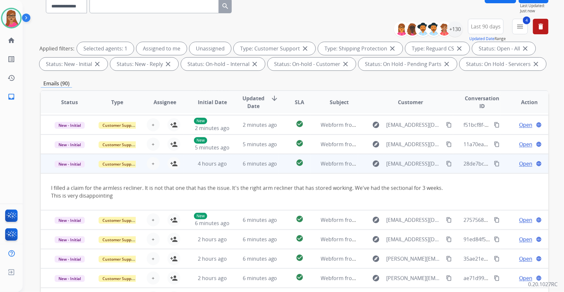
click at [375, 163] on span "Open" at bounding box center [525, 164] width 13 height 8
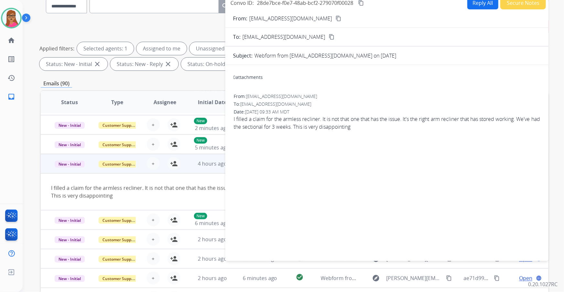
scroll to position [0, 0]
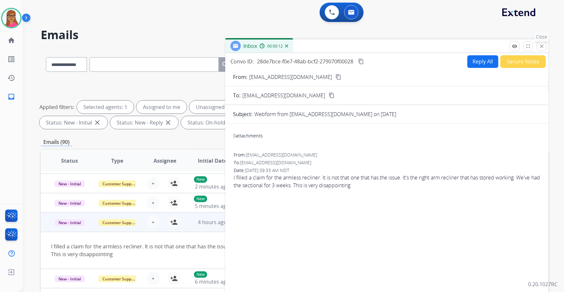
click at [375, 47] on mat-icon "close" at bounding box center [541, 46] width 6 height 6
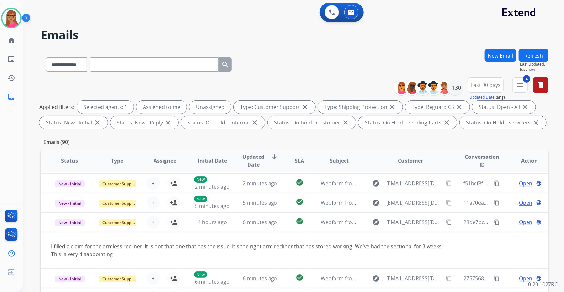
click at [375, 53] on button "Refresh" at bounding box center [533, 55] width 30 height 13
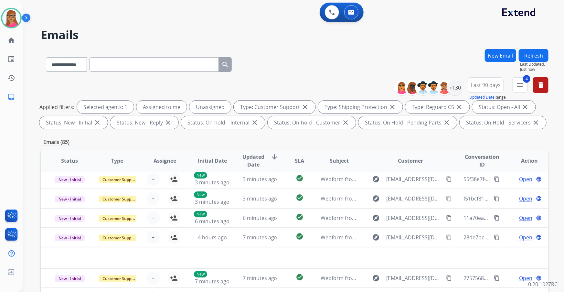
scroll to position [22, 0]
click at [351, 9] on button at bounding box center [351, 12] width 14 height 14
click at [287, 41] on h2 "Emails" at bounding box center [294, 34] width 507 height 13
click at [375, 93] on div "+130" at bounding box center [455, 88] width 16 height 16
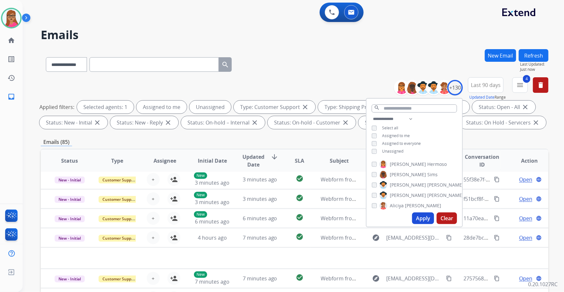
click at [288, 133] on div "**********" at bounding box center [294, 223] width 507 height 349
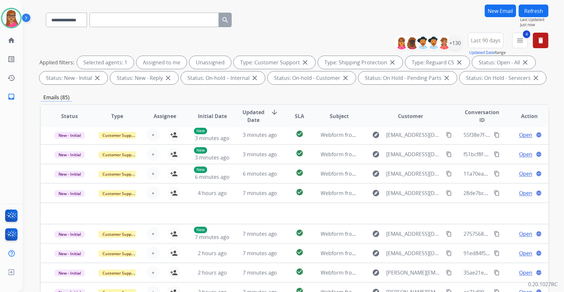
scroll to position [107, 0]
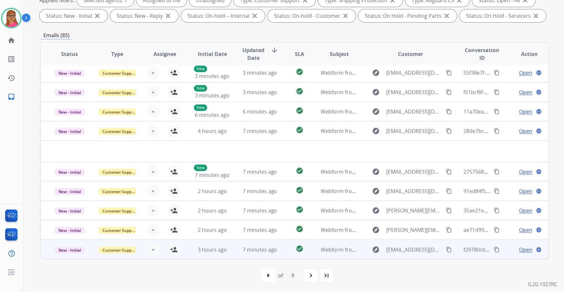
click at [80, 171] on td "New - Initial" at bounding box center [64, 248] width 47 height 19
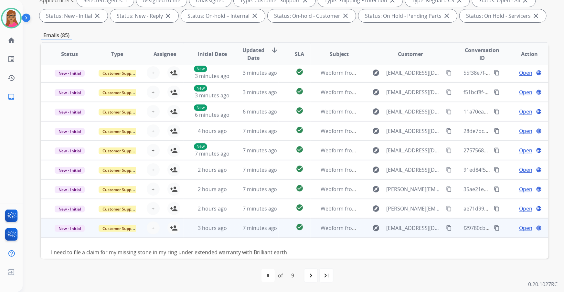
scroll to position [29, 0]
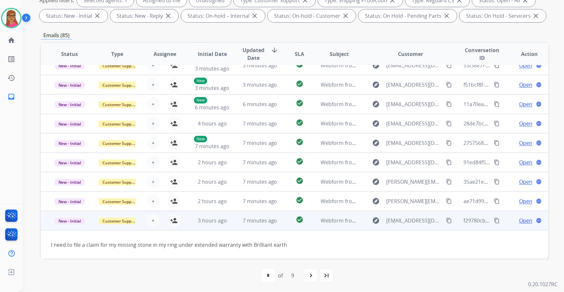
click at [73, 171] on td "New - Initial" at bounding box center [64, 220] width 47 height 19
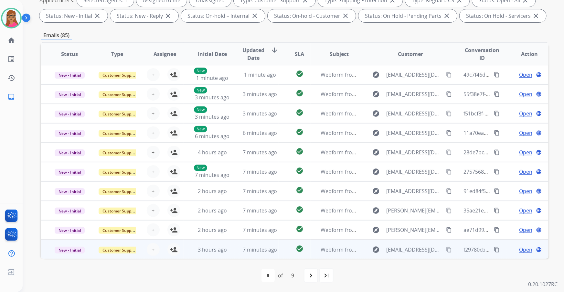
click at [66, 171] on td "New - Initial" at bounding box center [64, 248] width 47 height 19
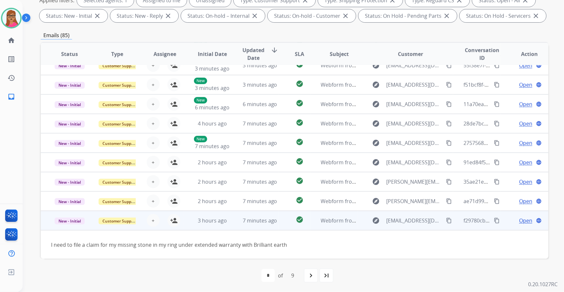
click at [375, 171] on span "Open" at bounding box center [525, 220] width 13 height 8
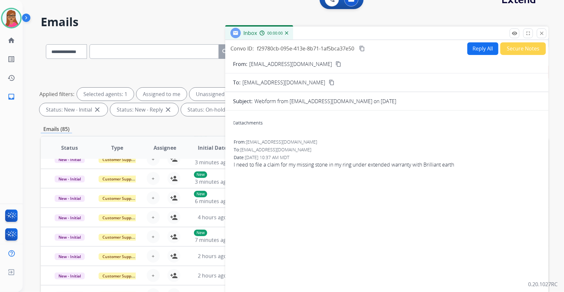
scroll to position [0, 0]
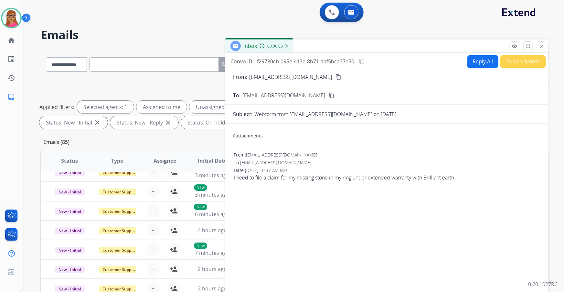
click at [375, 61] on button "Reply All" at bounding box center [482, 61] width 31 height 13
select select "**********"
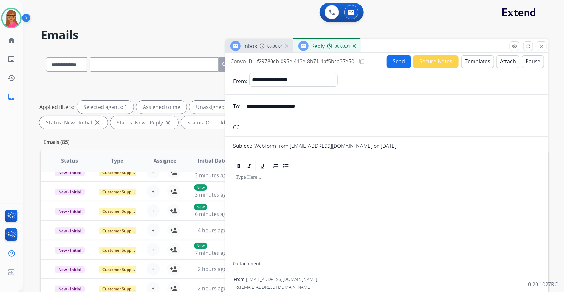
click at [269, 45] on span "00:00:04" at bounding box center [275, 46] width 16 height 5
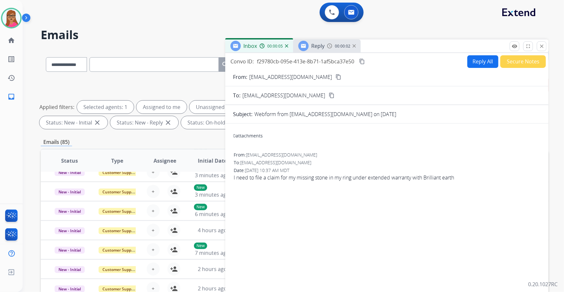
click at [335, 77] on mat-icon "content_copy" at bounding box center [338, 77] width 6 height 6
click at [320, 45] on span "Reply" at bounding box center [317, 45] width 13 height 7
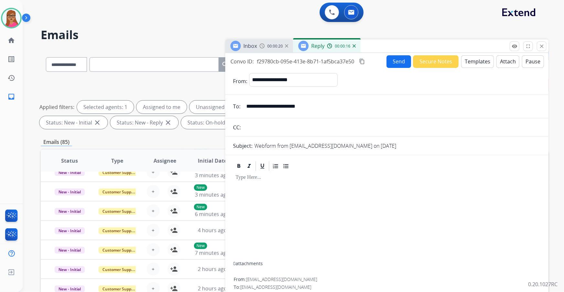
click at [375, 63] on button "Templates" at bounding box center [477, 61] width 33 height 13
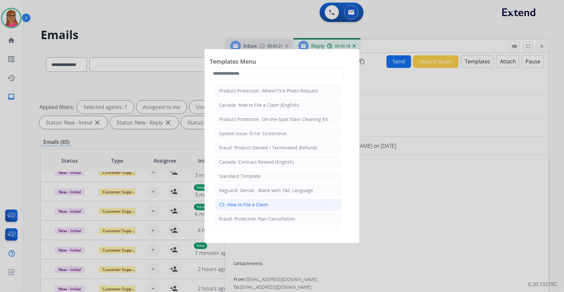
click at [251, 171] on div "CS: How to File a Claim" at bounding box center [243, 204] width 49 height 6
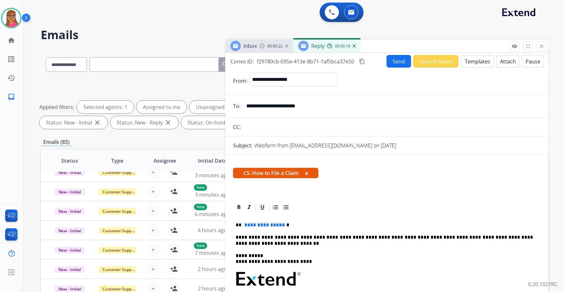
click at [269, 171] on span "**********" at bounding box center [265, 224] width 44 height 5
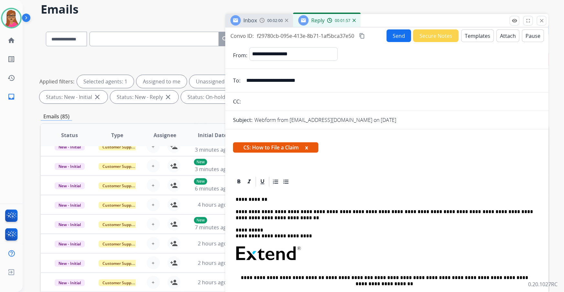
scroll to position [19, 0]
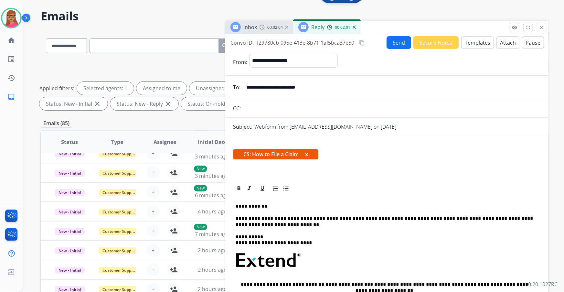
click at [375, 43] on button "Send" at bounding box center [398, 42] width 25 height 13
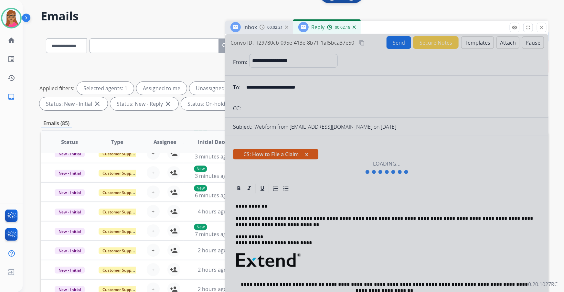
click at [375, 171] on div at bounding box center [386, 167] width 323 height 266
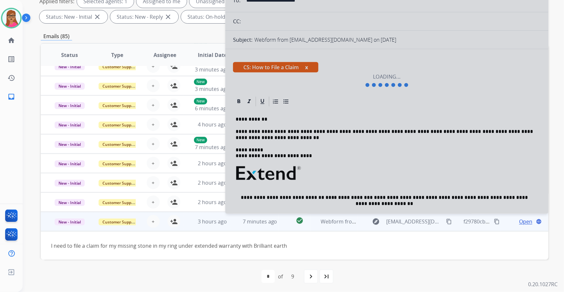
scroll to position [107, 0]
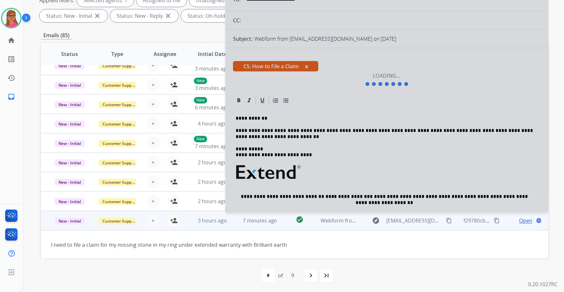
click at [306, 57] on div at bounding box center [386, 79] width 323 height 266
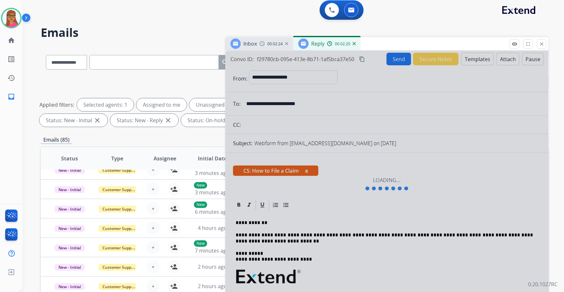
scroll to position [0, 0]
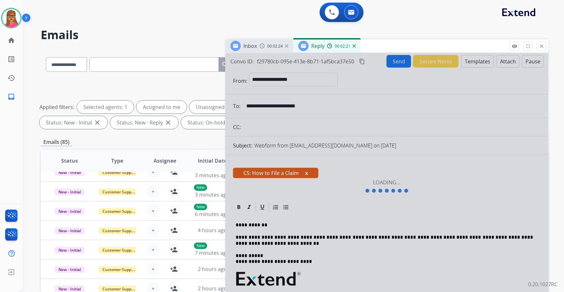
click at [375, 62] on div at bounding box center [386, 186] width 323 height 266
click at [237, 49] on div at bounding box center [235, 46] width 10 height 10
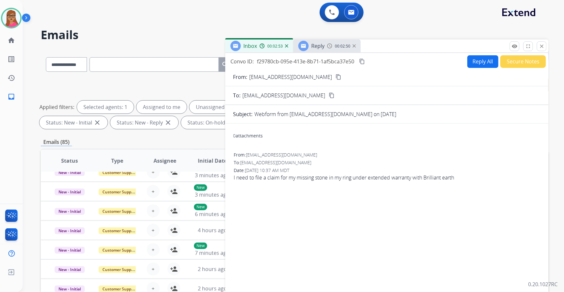
click at [361, 60] on mat-icon "content_copy" at bounding box center [362, 61] width 6 height 6
click at [314, 43] on span "Reply" at bounding box center [317, 45] width 13 height 7
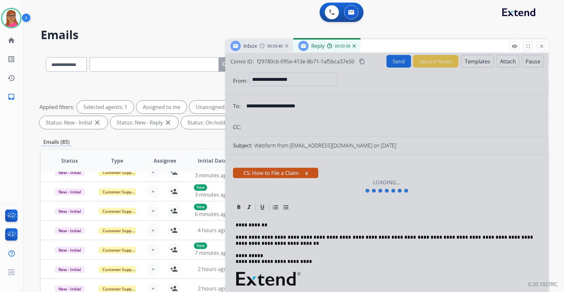
click at [258, 46] on div "Inbox 00:03:40" at bounding box center [259, 45] width 68 height 13
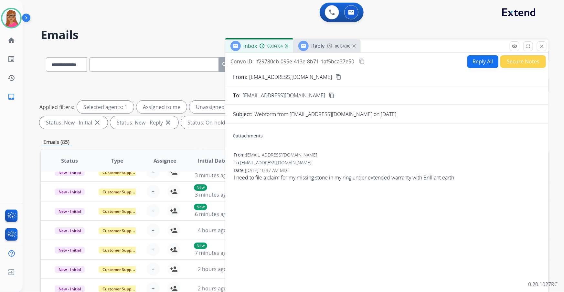
drag, startPoint x: 323, startPoint y: 76, endPoint x: 320, endPoint y: 66, distance: 9.9
click at [335, 76] on mat-icon "content_copy" at bounding box center [338, 77] width 6 height 6
click at [375, 47] on mat-icon "close" at bounding box center [541, 46] width 6 height 6
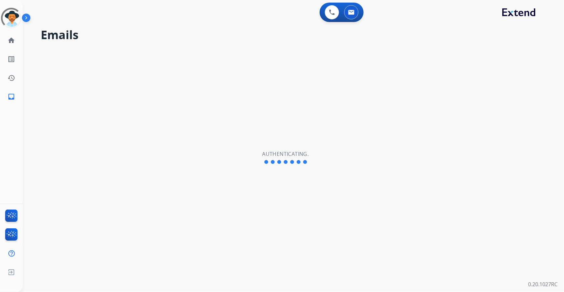
select select "**********"
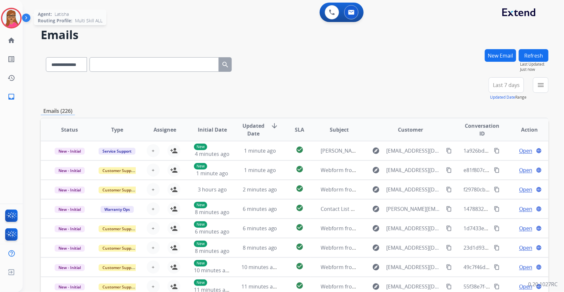
click at [13, 15] on img at bounding box center [11, 18] width 18 height 18
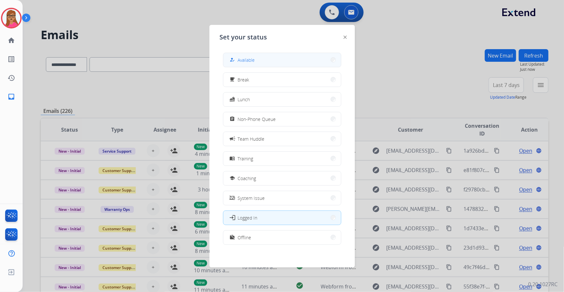
click at [259, 58] on button "how_to_reg Available" at bounding box center [282, 60] width 118 height 14
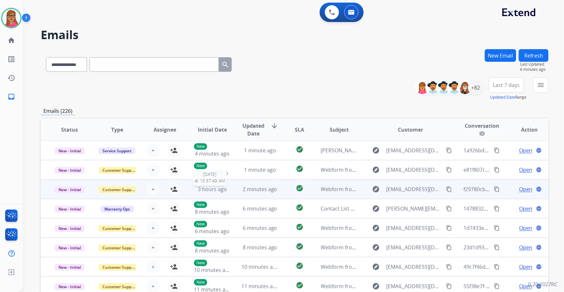
scroll to position [76, 0]
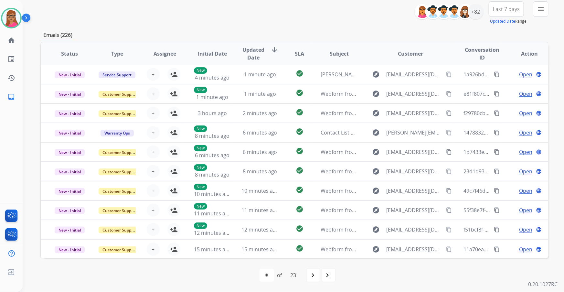
click at [504, 8] on span "Last 7 days" at bounding box center [506, 9] width 27 height 3
click at [499, 86] on div "Last 90 days" at bounding box center [504, 88] width 36 height 10
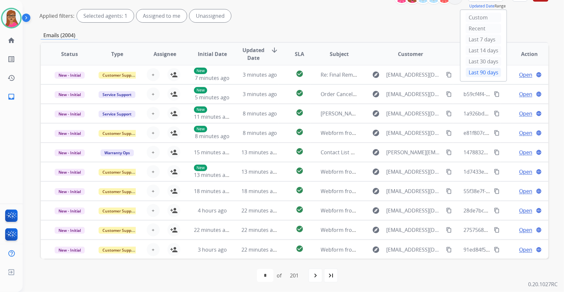
scroll to position [3, 0]
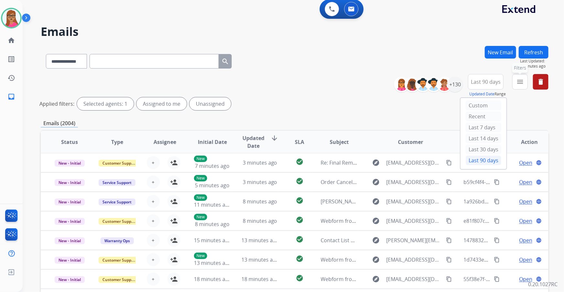
click at [524, 84] on button "menu Filters" at bounding box center [520, 82] width 16 height 16
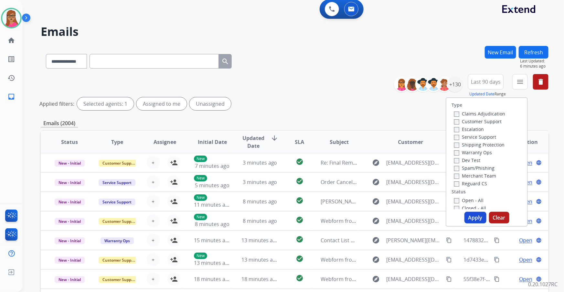
click at [483, 121] on label "Customer Support" at bounding box center [477, 121] width 47 height 6
click at [487, 143] on label "Shipping Protection" at bounding box center [479, 144] width 50 height 6
click at [471, 182] on label "Reguard CS" at bounding box center [470, 183] width 33 height 6
click at [462, 197] on label "Open - All" at bounding box center [468, 200] width 29 height 6
click at [468, 213] on button "Apply" at bounding box center [475, 218] width 22 height 12
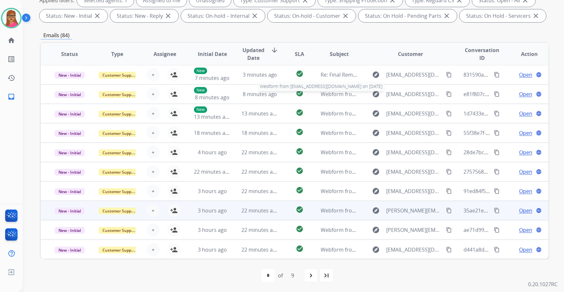
scroll to position [107, 0]
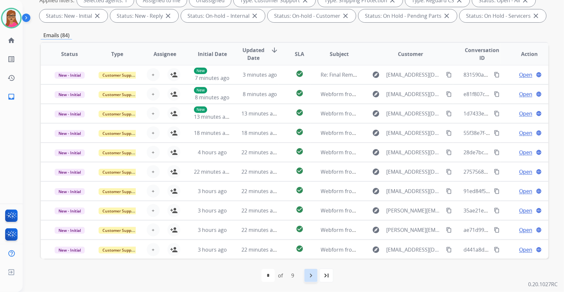
click at [310, 276] on mat-icon "navigate_next" at bounding box center [311, 275] width 8 height 8
select select "*"
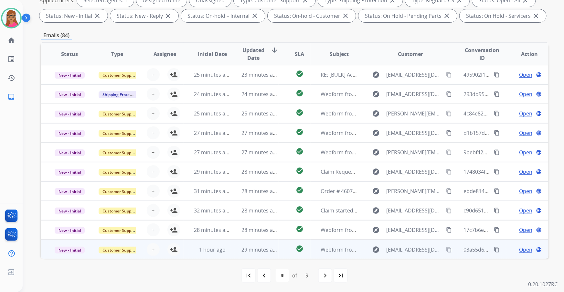
click at [69, 258] on td "New - Initial" at bounding box center [64, 248] width 47 height 19
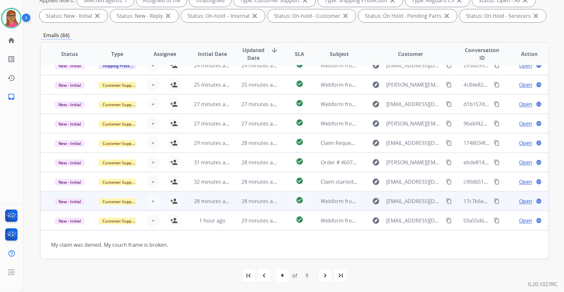
click at [67, 207] on td "New - Initial" at bounding box center [64, 200] width 47 height 19
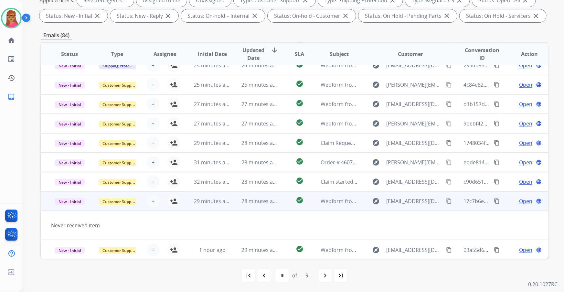
scroll to position [29, 0]
click at [68, 207] on td "New - Initial" at bounding box center [64, 200] width 47 height 19
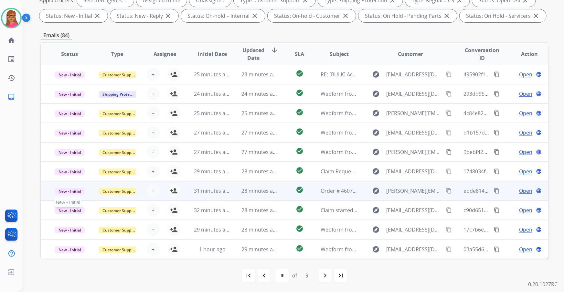
scroll to position [0, 0]
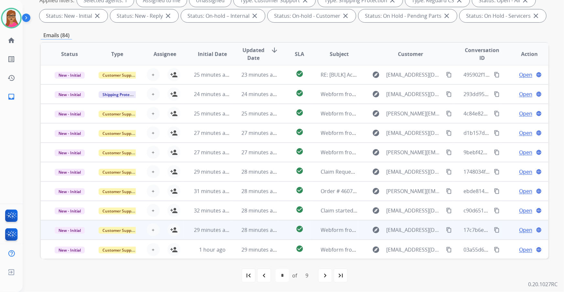
click at [70, 238] on td "New - Initial" at bounding box center [64, 229] width 47 height 19
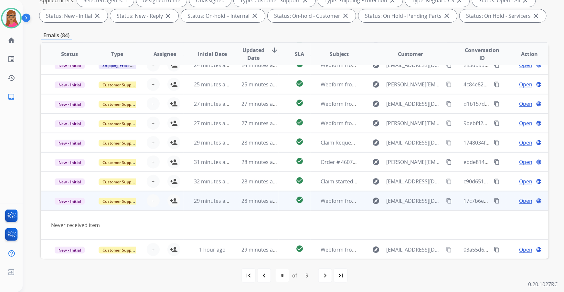
click at [519, 201] on span "Open" at bounding box center [525, 201] width 13 height 8
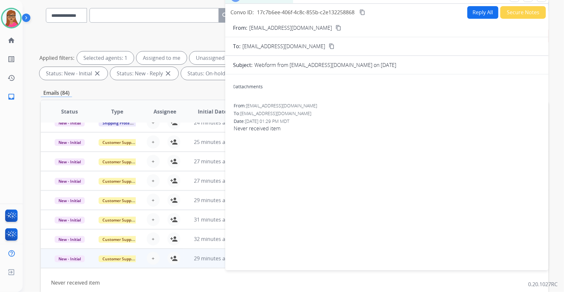
scroll to position [0, 0]
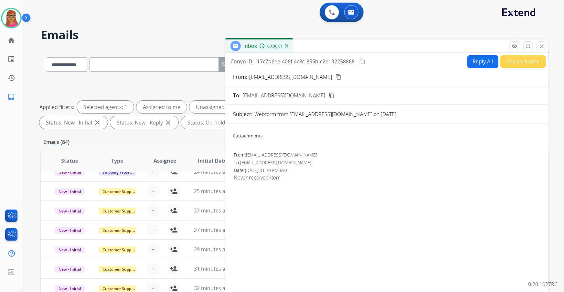
click at [481, 65] on button "Reply All" at bounding box center [482, 61] width 31 height 13
select select "**********"
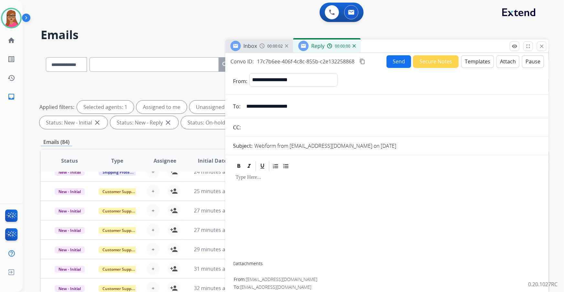
click at [472, 61] on button "Templates" at bounding box center [477, 61] width 33 height 13
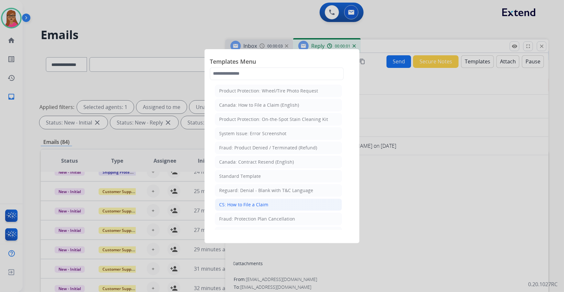
click at [245, 204] on div "CS: How to File a Claim" at bounding box center [243, 204] width 49 height 6
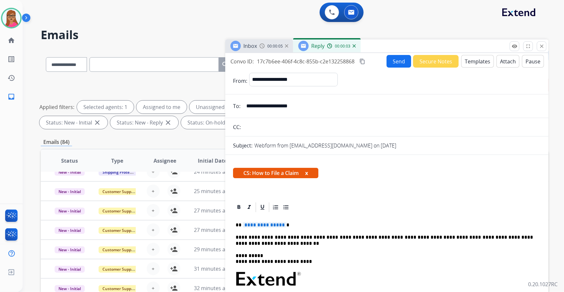
click at [259, 49] on div "Inbox 00:00:05" at bounding box center [259, 45] width 68 height 13
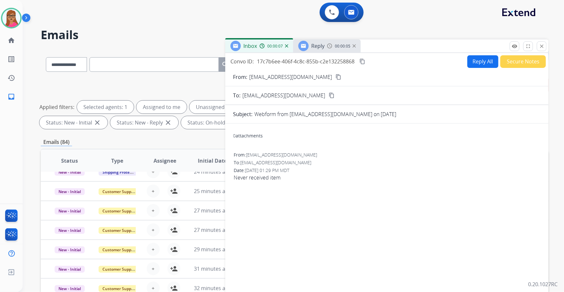
click at [335, 78] on mat-icon "content_copy" at bounding box center [338, 77] width 6 height 6
click at [319, 48] on span "Reply" at bounding box center [317, 45] width 13 height 7
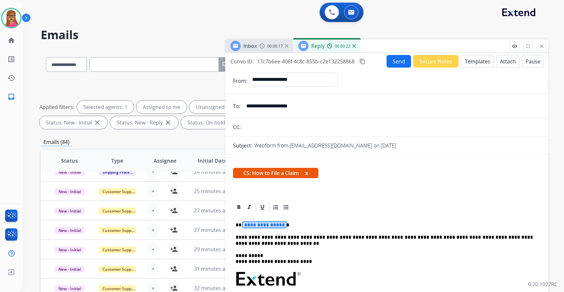
click at [270, 226] on span "**********" at bounding box center [265, 224] width 44 height 5
click at [394, 63] on button "Send" at bounding box center [398, 61] width 25 height 13
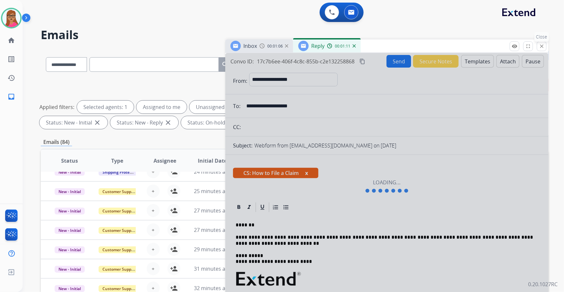
click at [542, 49] on button "close Close" at bounding box center [541, 46] width 10 height 10
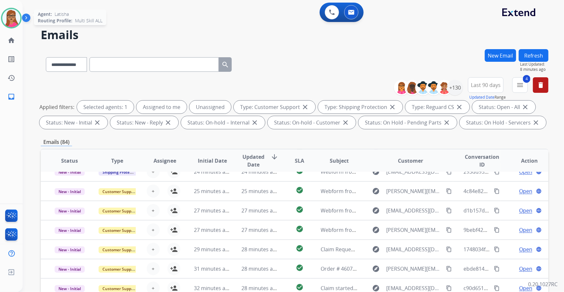
drag, startPoint x: 2, startPoint y: 20, endPoint x: 11, endPoint y: 18, distance: 8.6
click at [3, 20] on div at bounding box center [11, 18] width 21 height 21
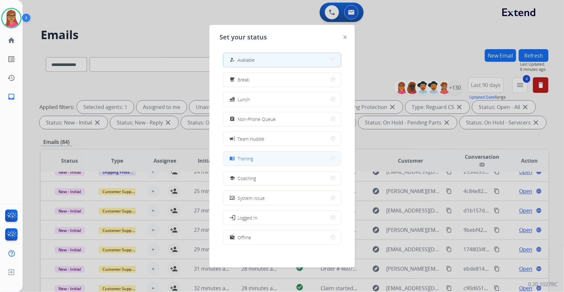
scroll to position [2, 0]
click at [251, 234] on button "work_off Offline" at bounding box center [282, 236] width 118 height 14
